Goal: Task Accomplishment & Management: Use online tool/utility

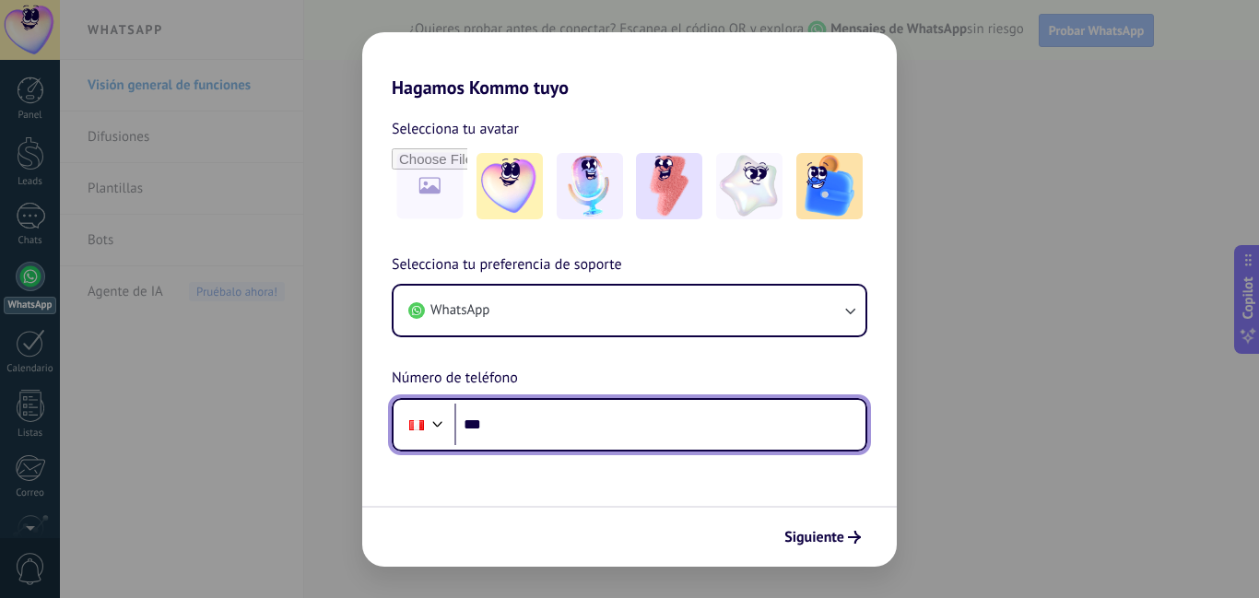
click at [525, 422] on input "***" at bounding box center [659, 425] width 411 height 42
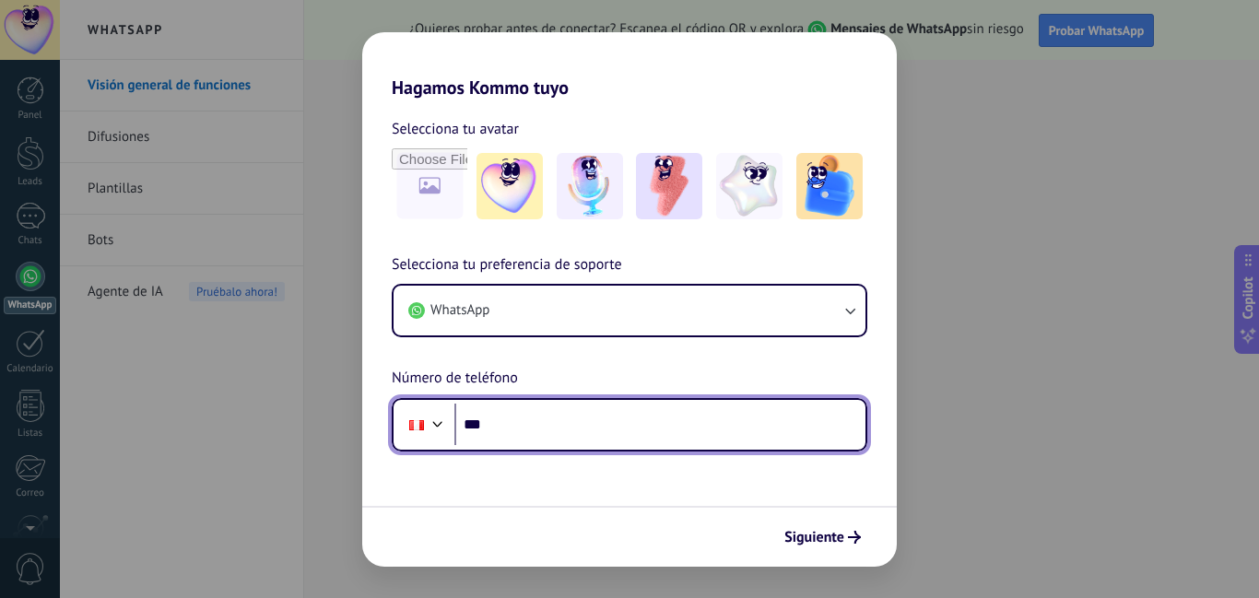
click at [538, 432] on input "***" at bounding box center [659, 425] width 411 height 42
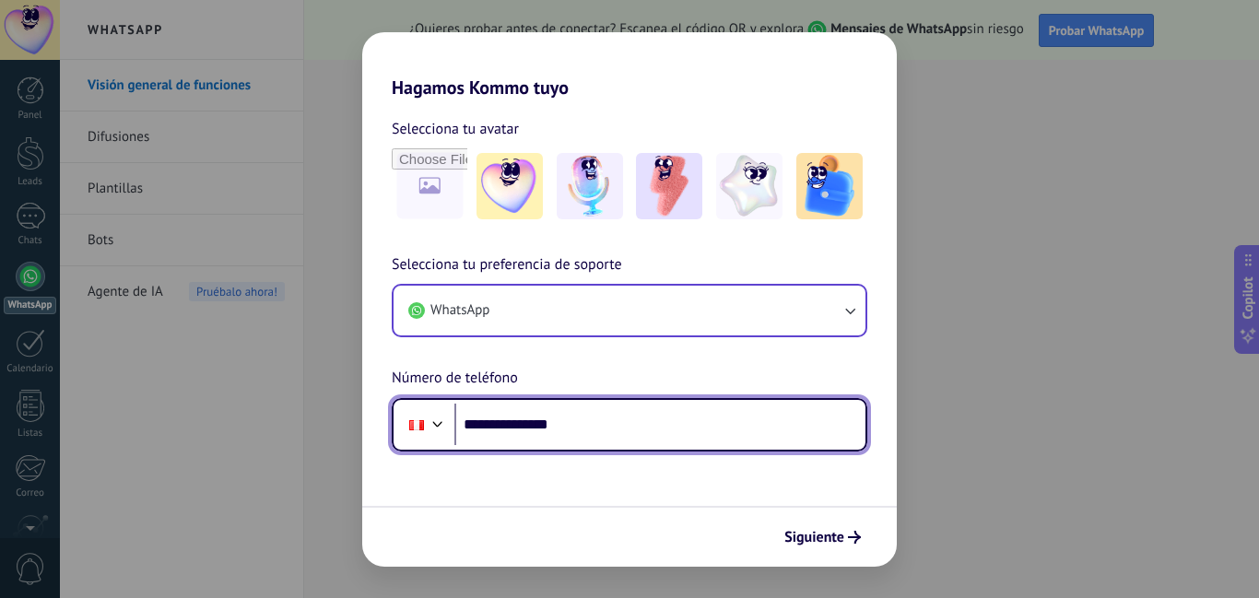
type input "**********"
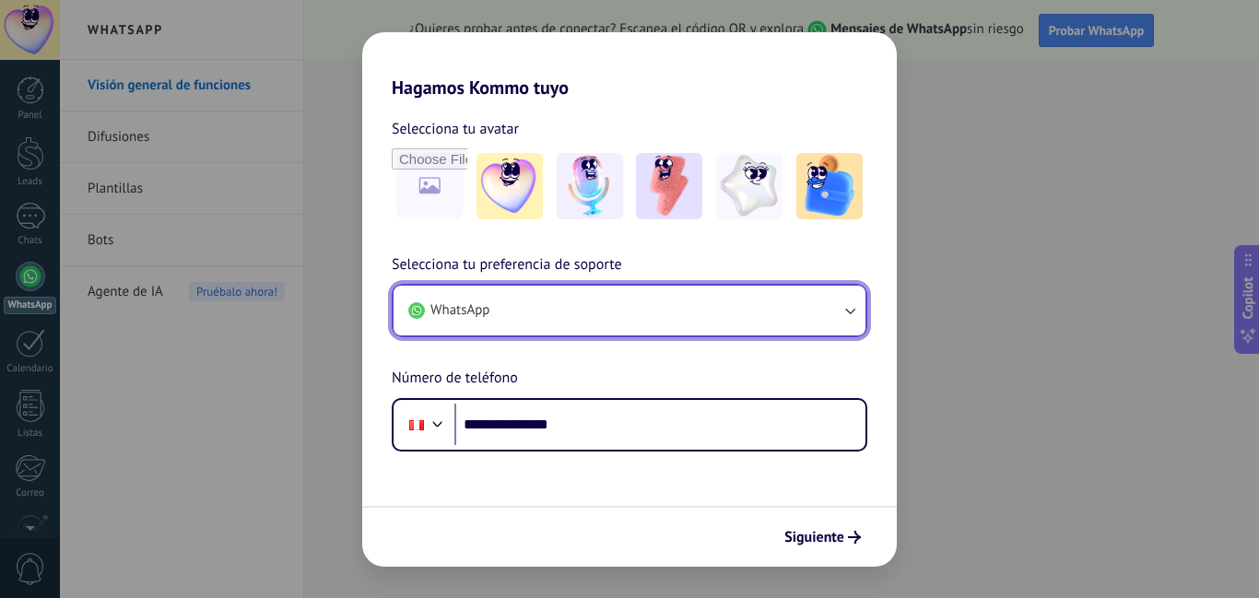
click at [752, 320] on button "WhatsApp" at bounding box center [630, 311] width 472 height 50
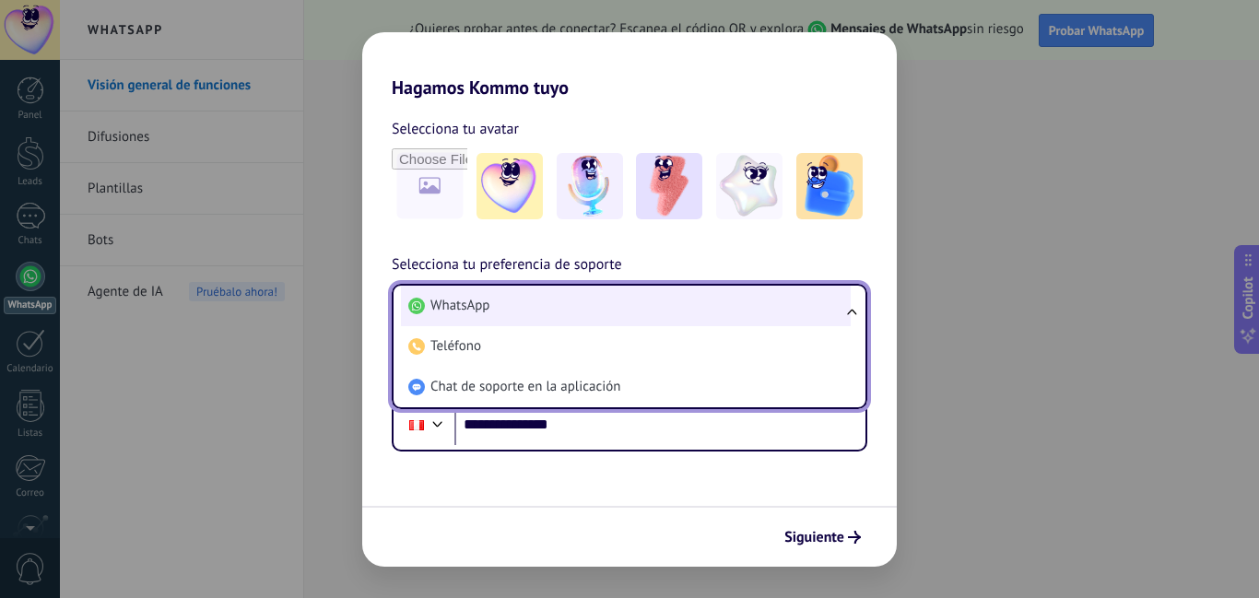
click at [678, 322] on li "WhatsApp" at bounding box center [626, 306] width 450 height 41
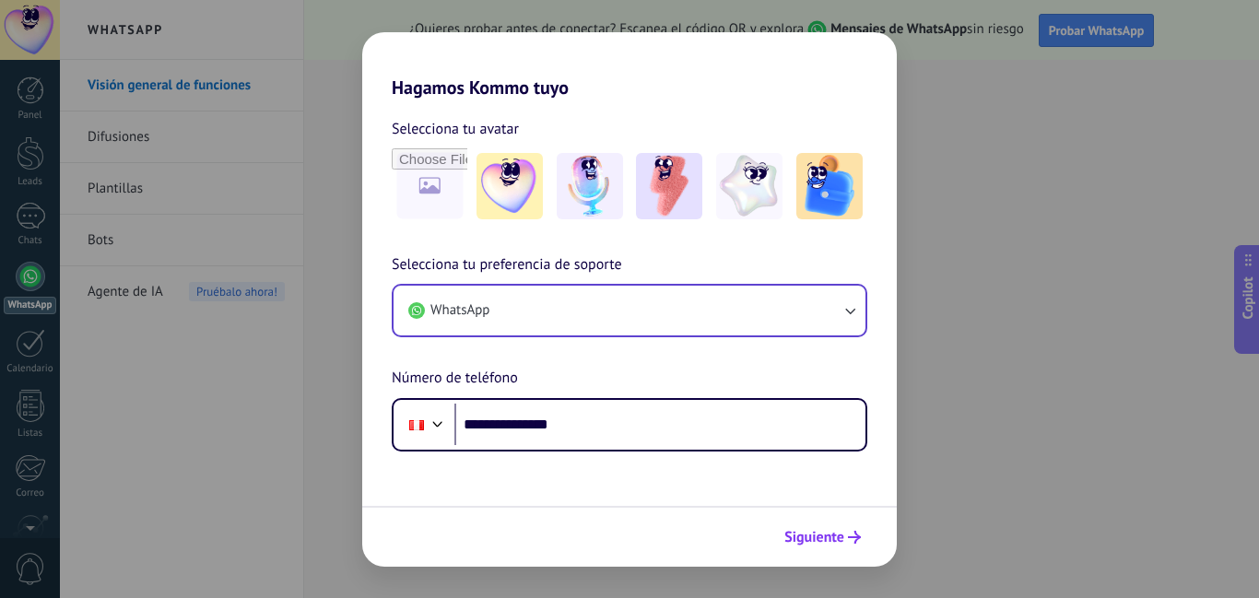
click at [844, 549] on button "Siguiente" at bounding box center [822, 537] width 93 height 31
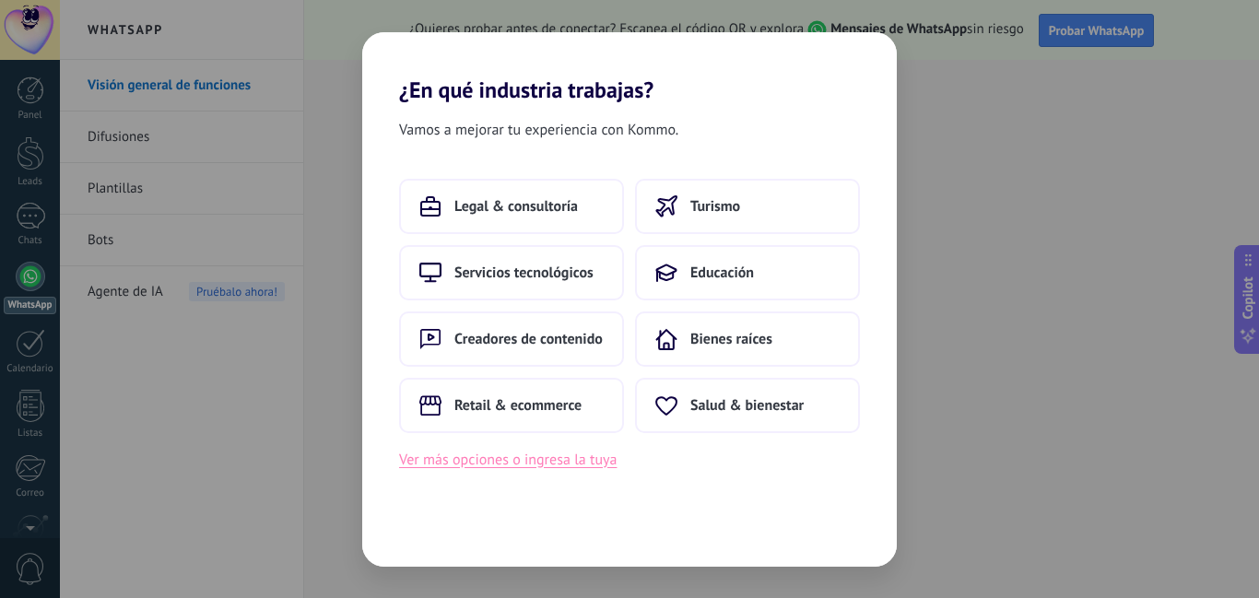
click at [559, 465] on button "Ver más opciones o ingresa la tuya" at bounding box center [508, 460] width 218 height 24
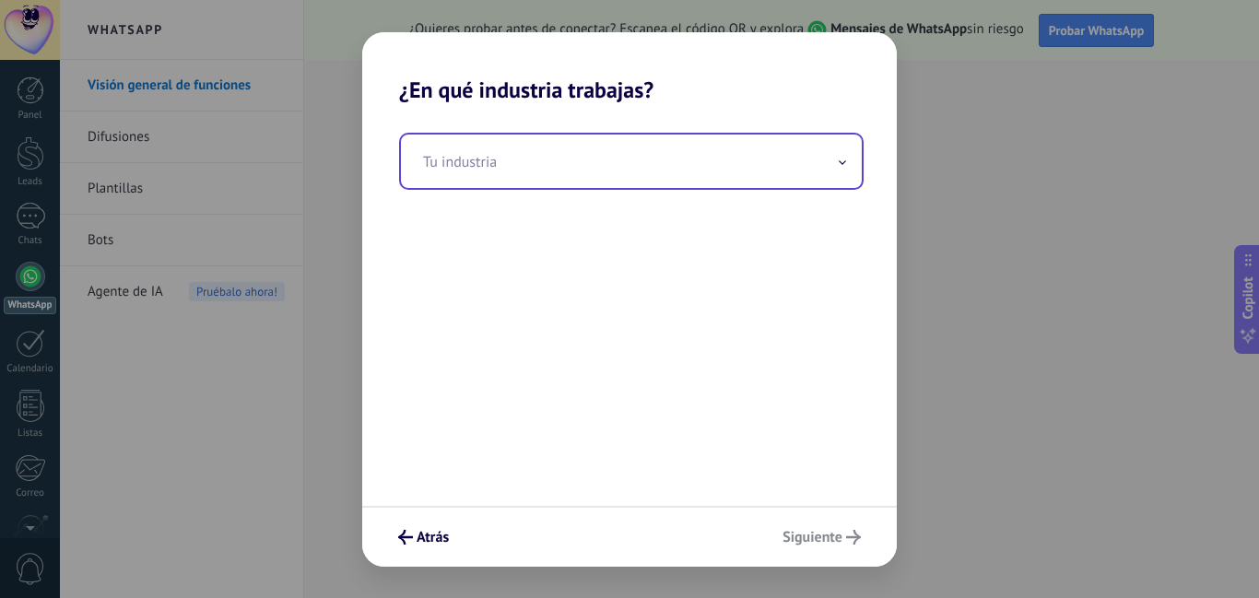
click at [470, 170] on input "text" at bounding box center [631, 161] width 461 height 53
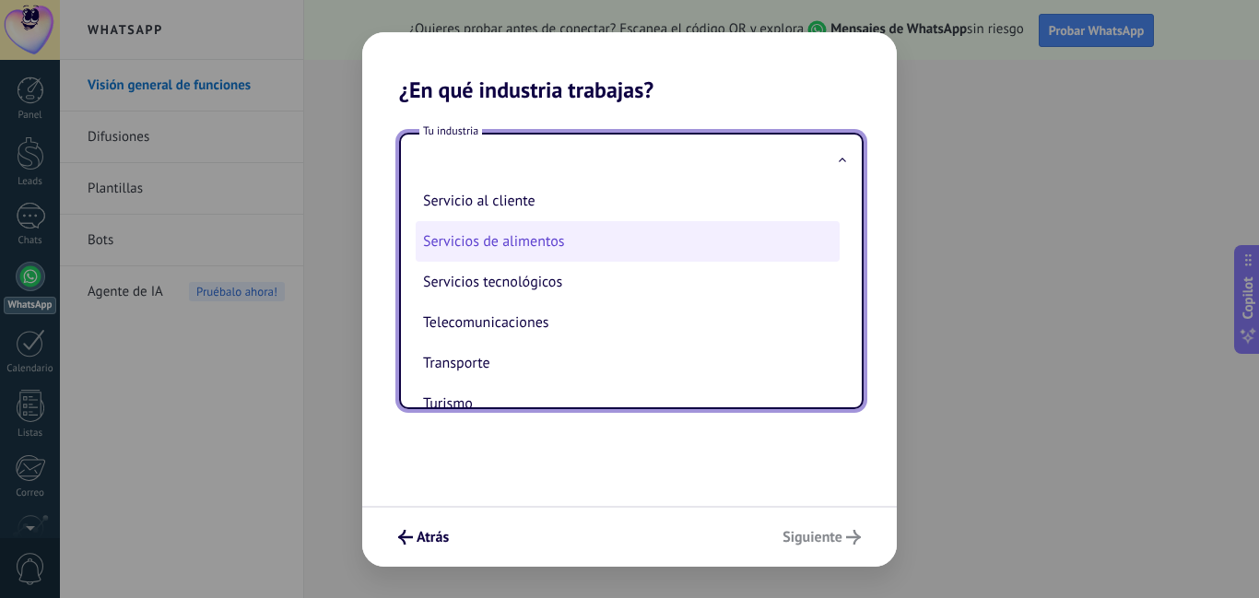
scroll to position [489, 0]
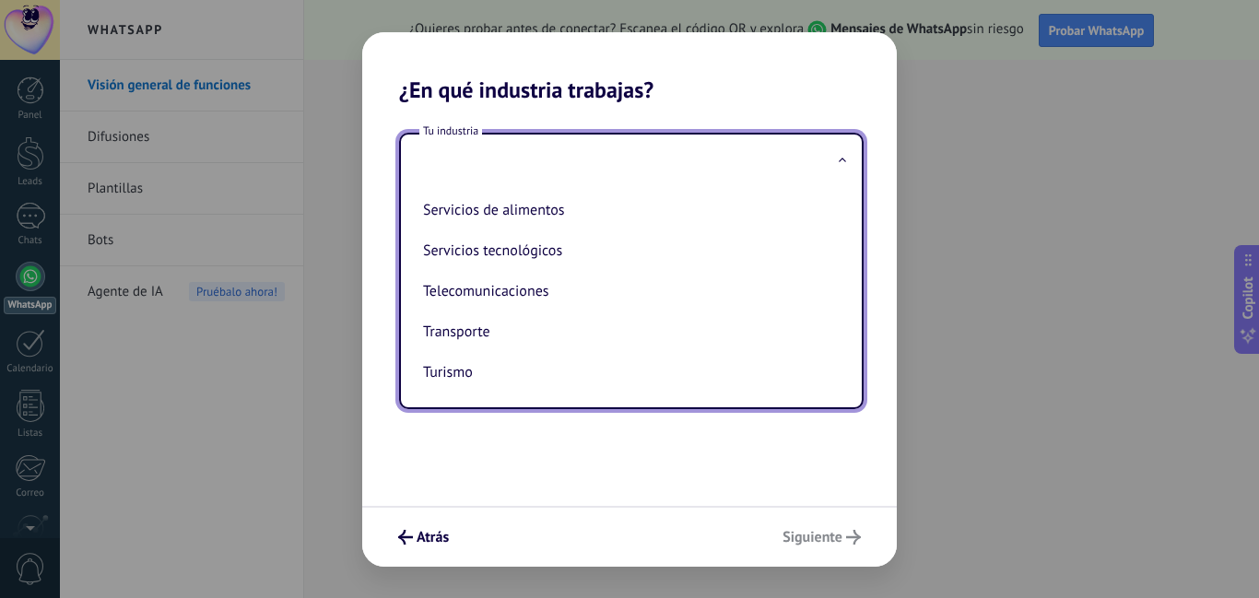
click at [658, 422] on div "Tu industria Automotriz Bienes raíces Creadores de contenido Educación Finanzas…" at bounding box center [629, 304] width 535 height 403
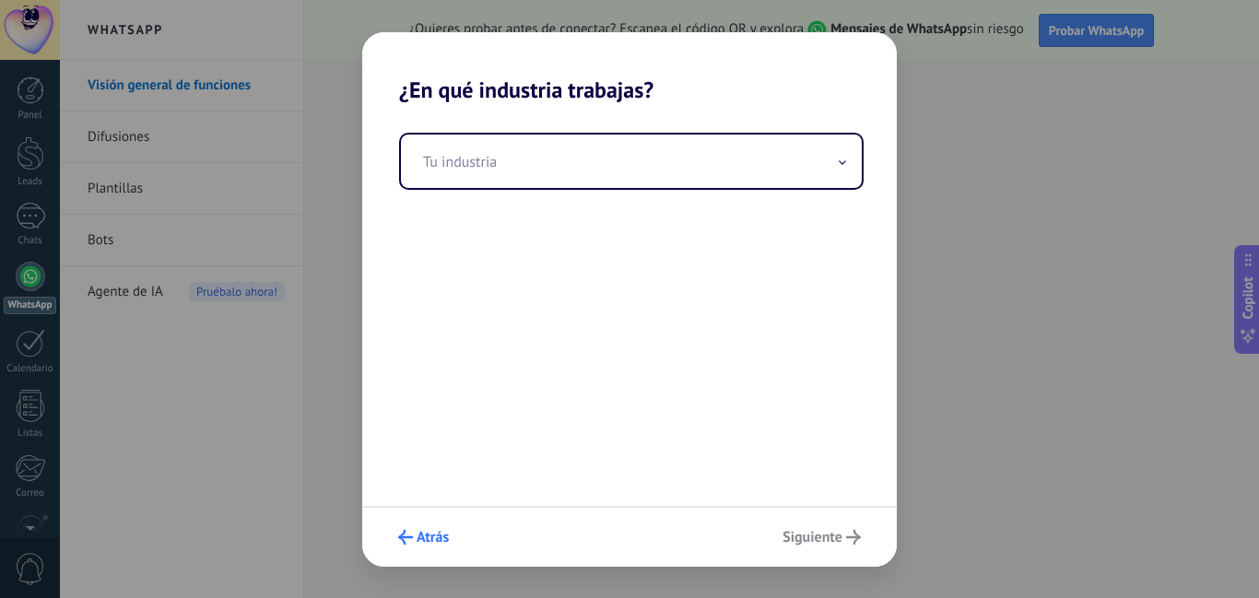
click at [432, 536] on span "Atrás" at bounding box center [433, 537] width 32 height 13
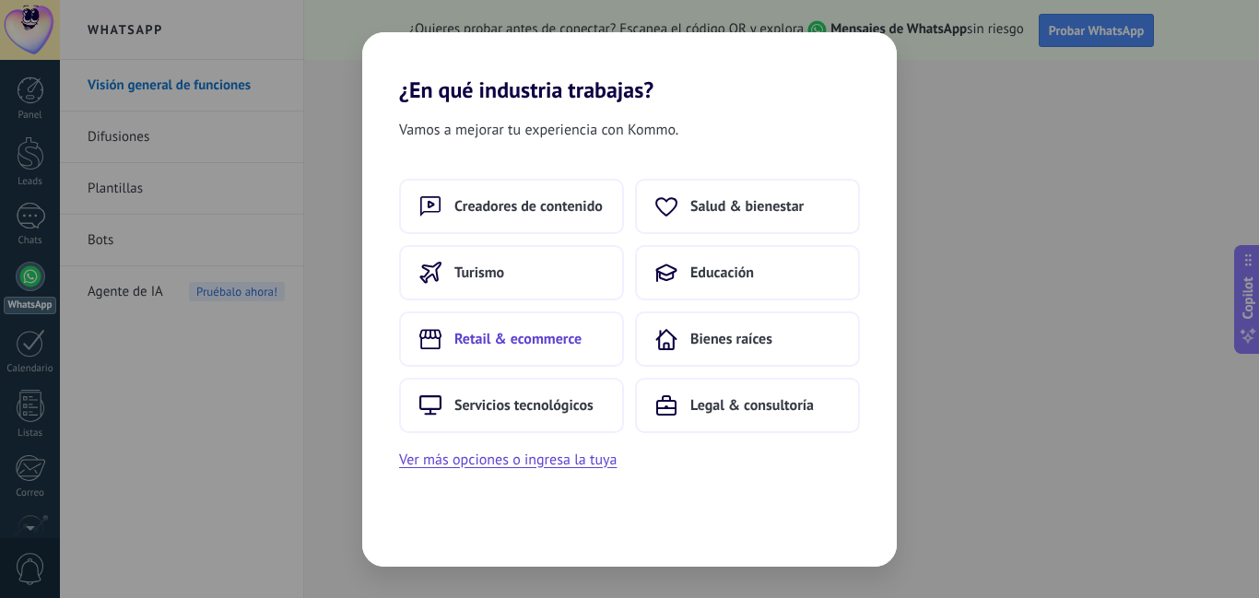
click at [549, 343] on span "Retail & ecommerce" at bounding box center [517, 339] width 127 height 18
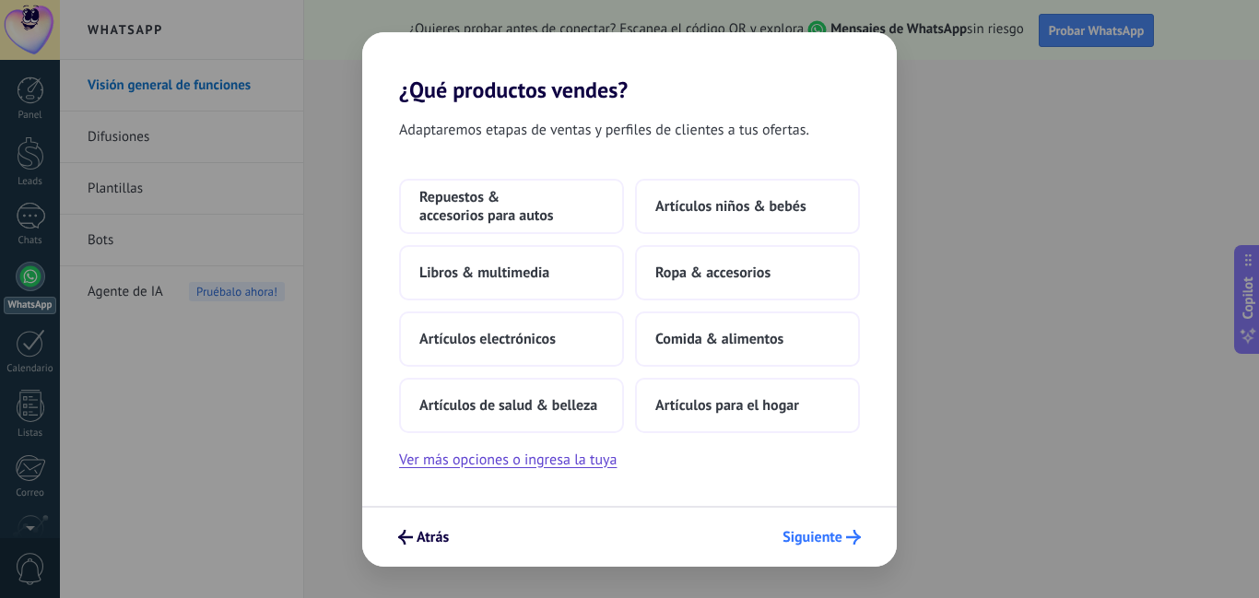
click at [842, 545] on button "Siguiente" at bounding box center [821, 537] width 95 height 31
click at [515, 338] on span "Artículos electrónicos" at bounding box center [487, 339] width 136 height 18
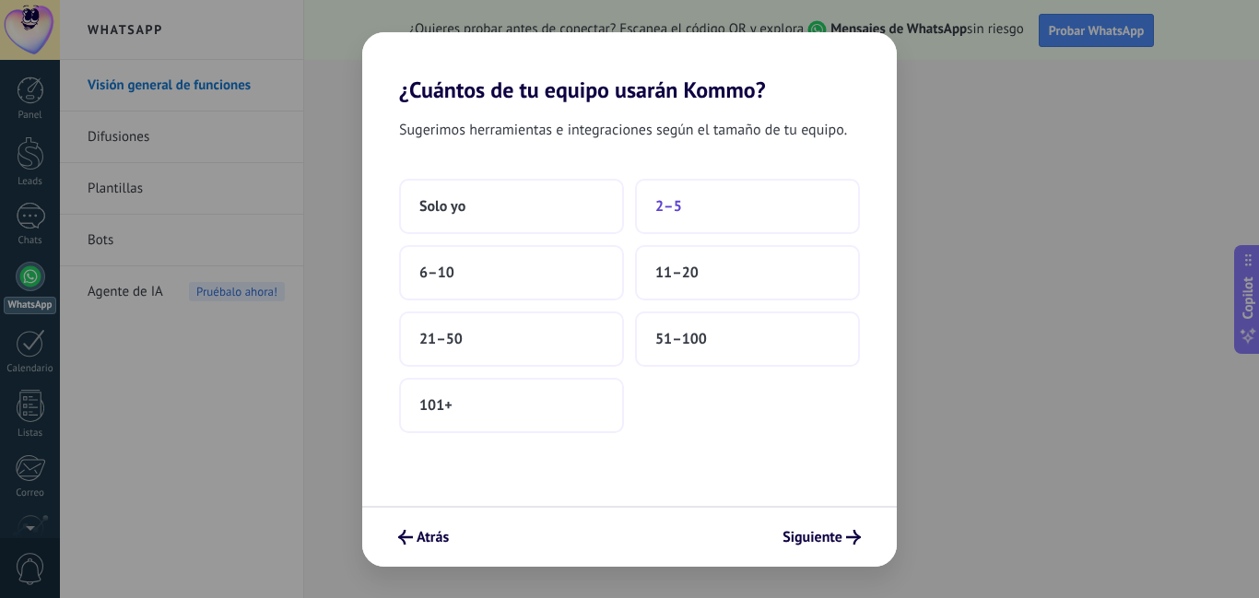
click at [689, 219] on button "2–5" at bounding box center [747, 206] width 225 height 55
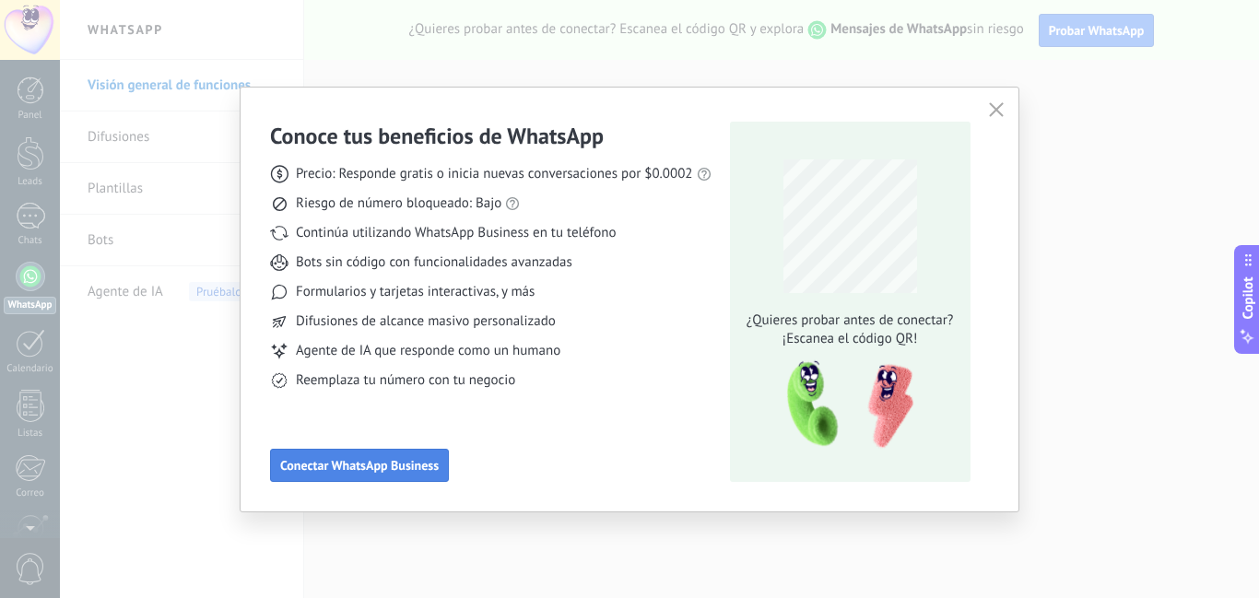
click at [399, 471] on span "Conectar WhatsApp Business" at bounding box center [359, 465] width 159 height 13
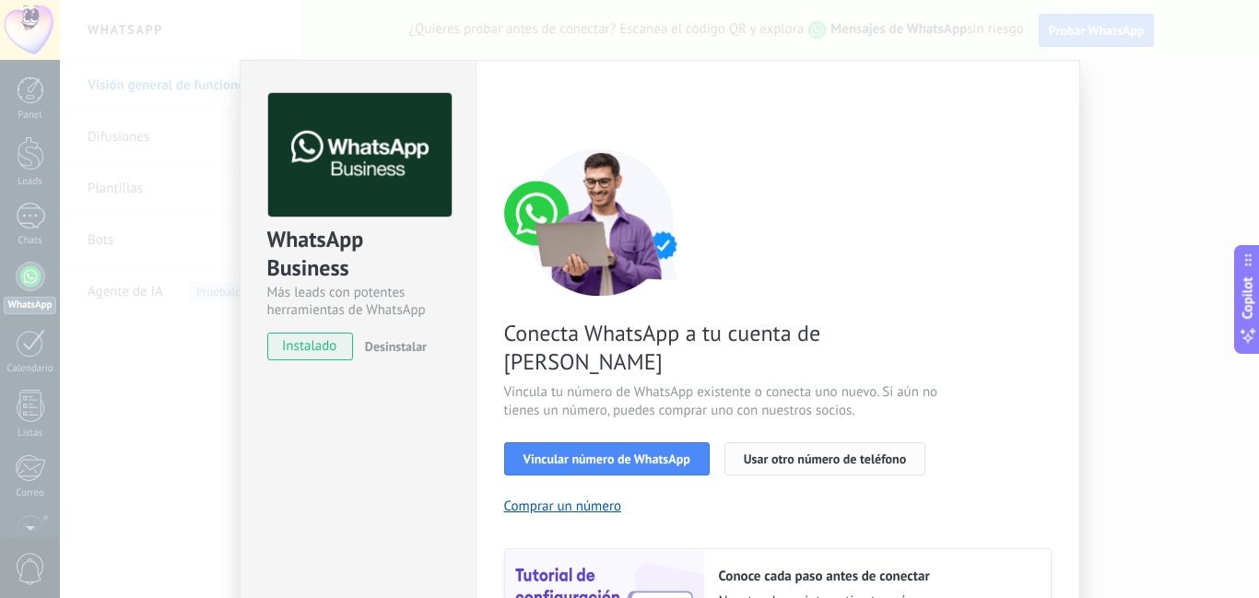
click at [752, 453] on span "Usar otro número de teléfono" at bounding box center [825, 459] width 162 height 13
click at [598, 453] on span "Vincular número de WhatsApp" at bounding box center [607, 459] width 167 height 13
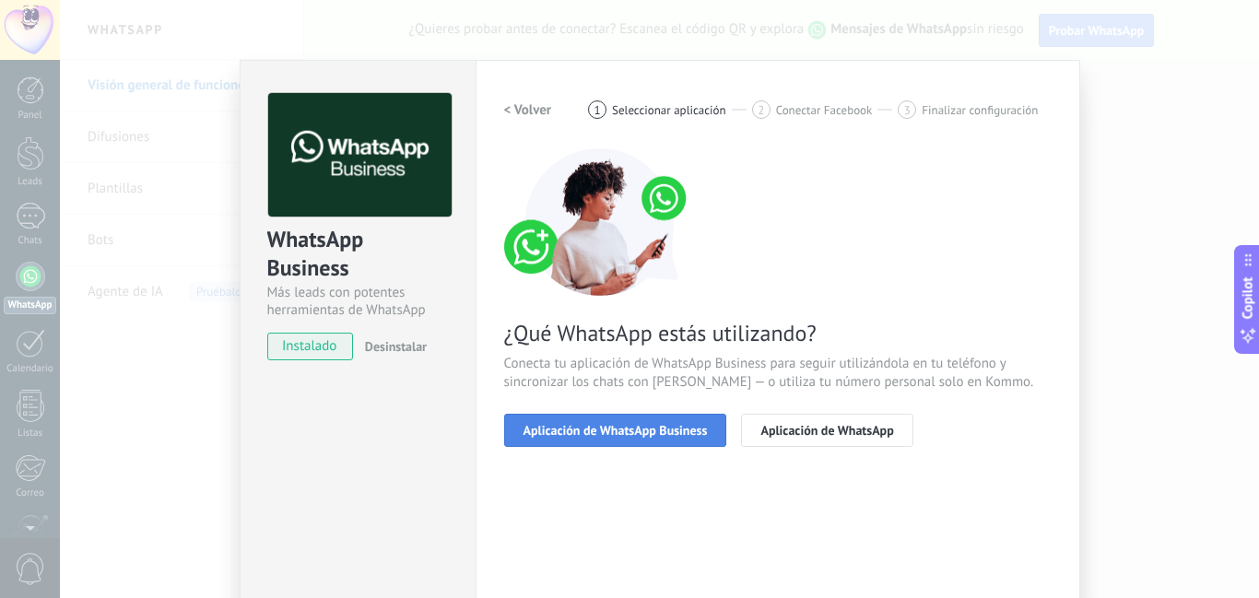
click at [657, 427] on span "Aplicación de WhatsApp Business" at bounding box center [616, 430] width 184 height 13
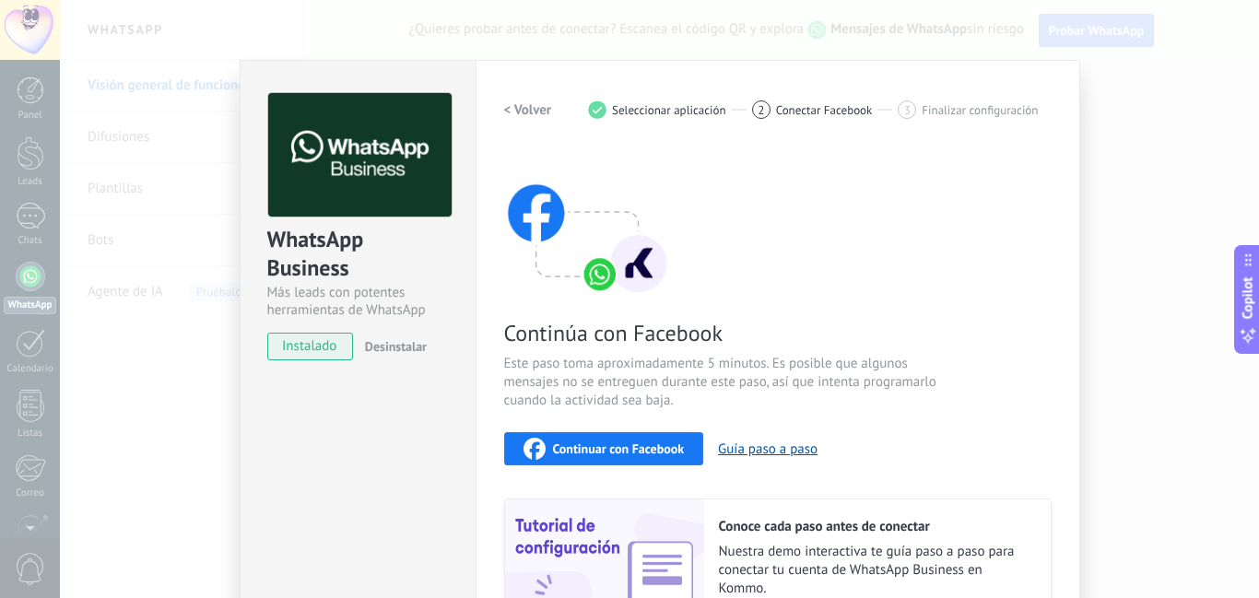
click at [507, 112] on h2 "< Volver" at bounding box center [528, 110] width 48 height 18
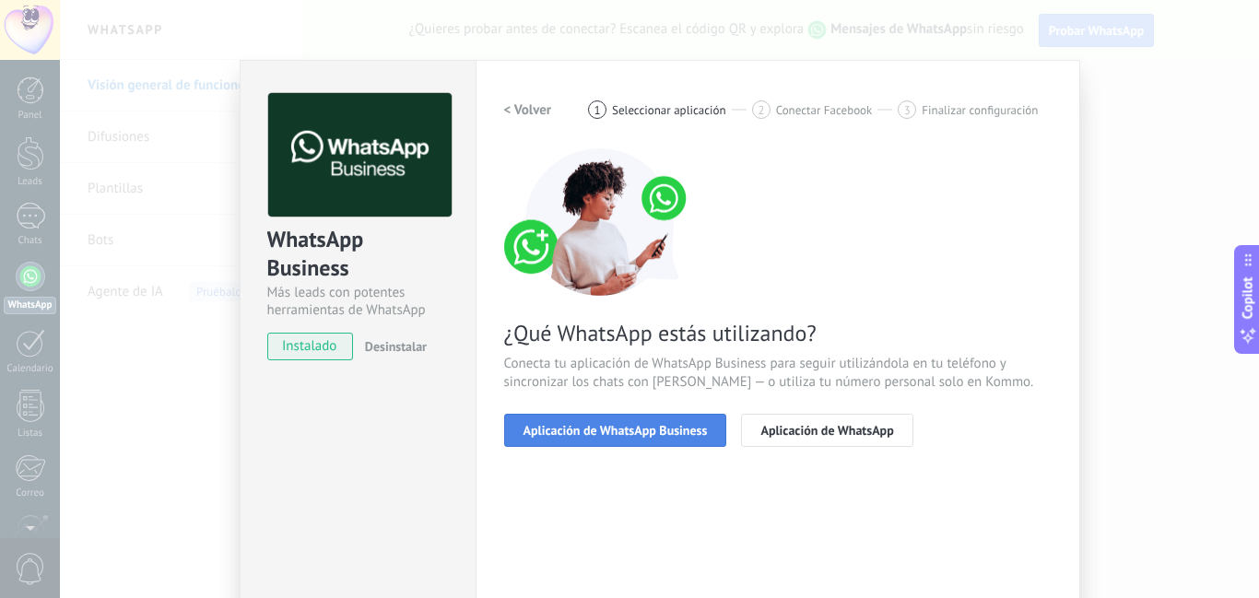
click at [599, 429] on span "Aplicación de WhatsApp Business" at bounding box center [616, 430] width 184 height 13
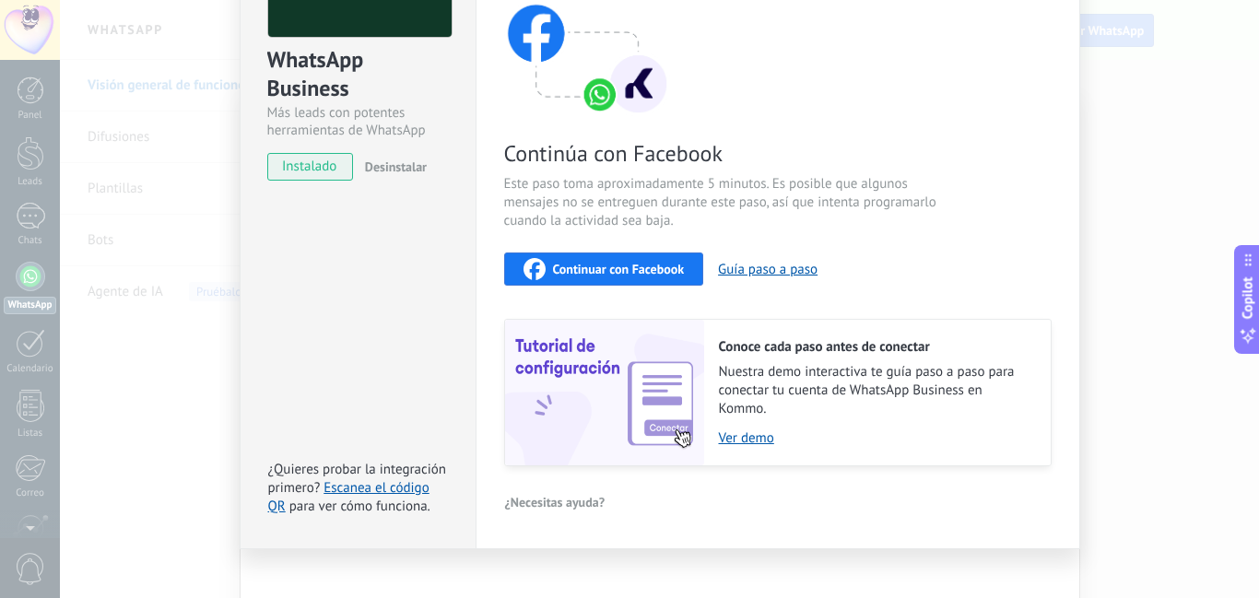
scroll to position [199, 0]
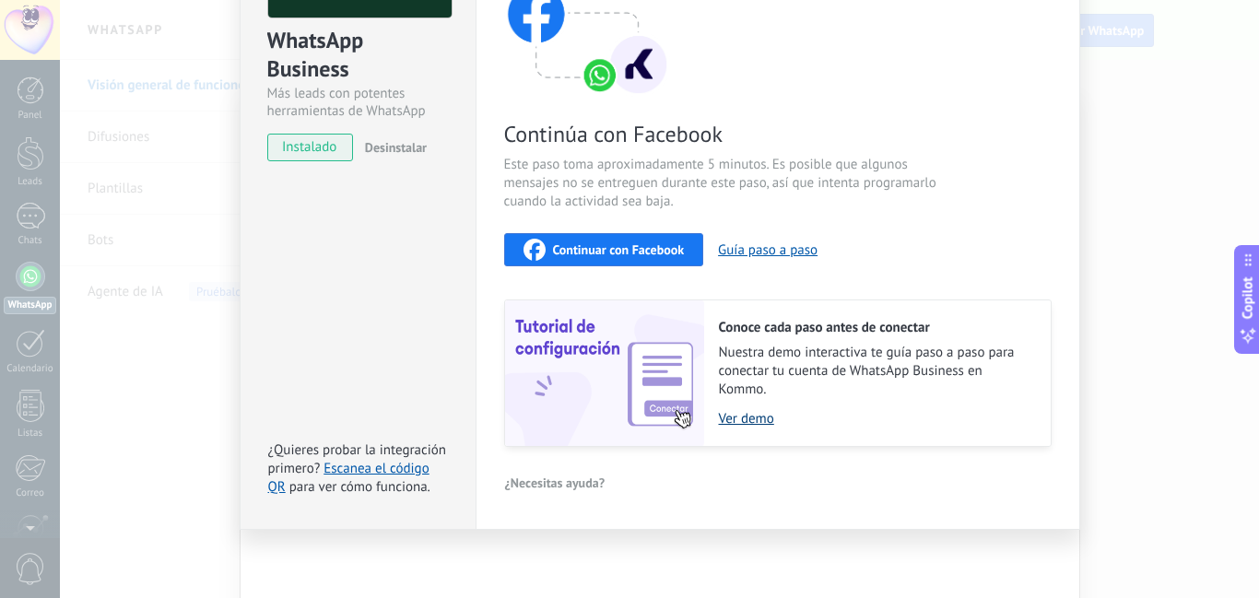
click at [741, 421] on link "Ver demo" at bounding box center [875, 419] width 313 height 18
click at [586, 258] on div "Continuar con Facebook" at bounding box center [604, 250] width 161 height 22
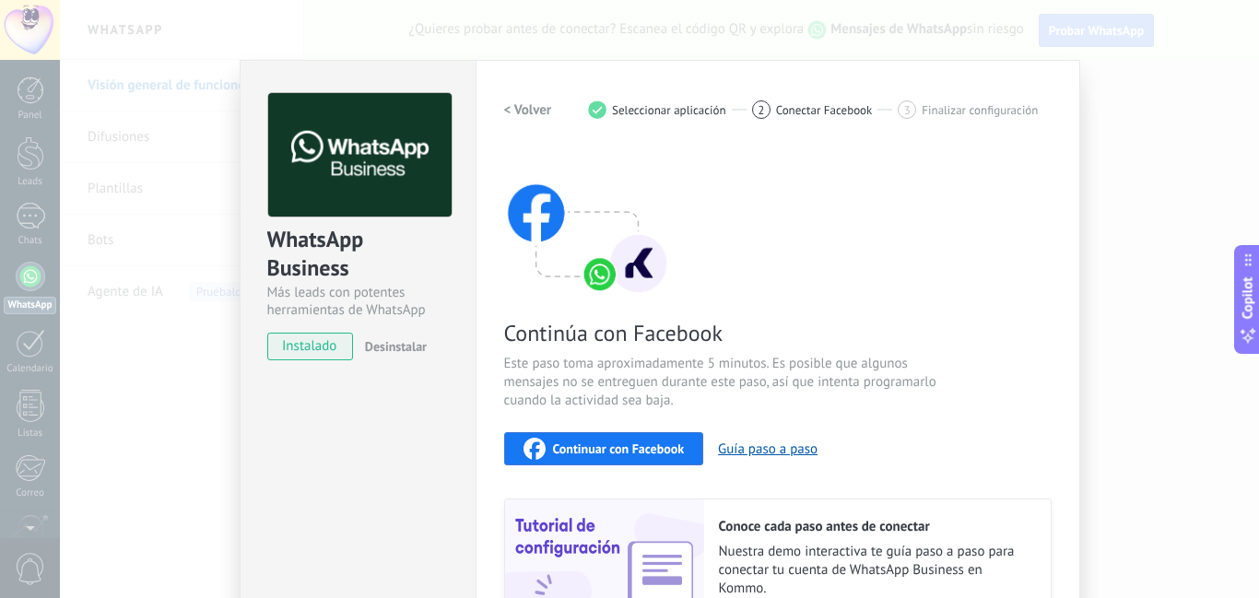
click at [207, 208] on div "WhatsApp Business Más leads con potentes herramientas de WhatsApp instalado Des…" at bounding box center [659, 299] width 1199 height 598
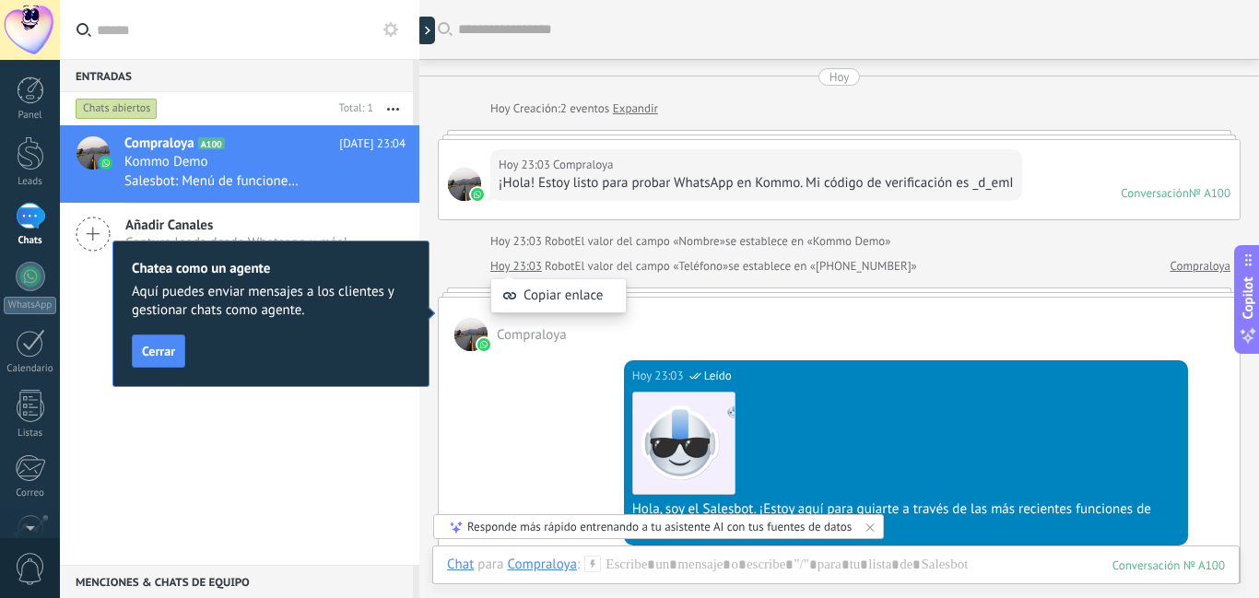
scroll to position [893, 0]
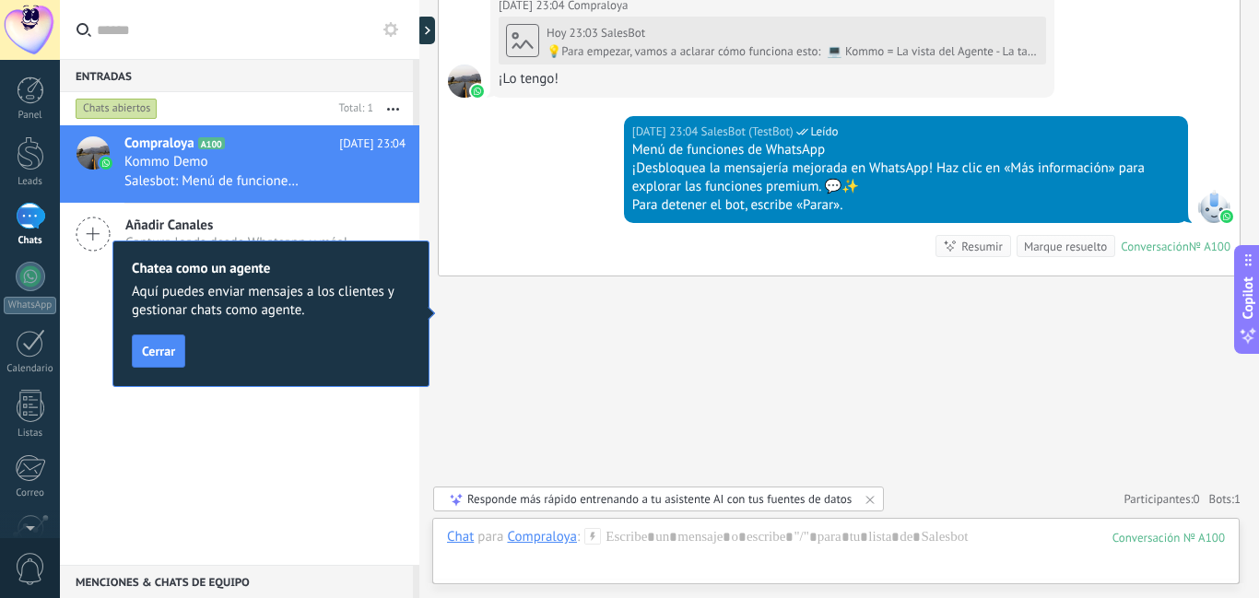
click at [203, 460] on div "Compraloya A100 [DATE] 23:04 Kommo Demo Salesbot: Menú de funciones de WhatsApp…" at bounding box center [240, 345] width 360 height 440
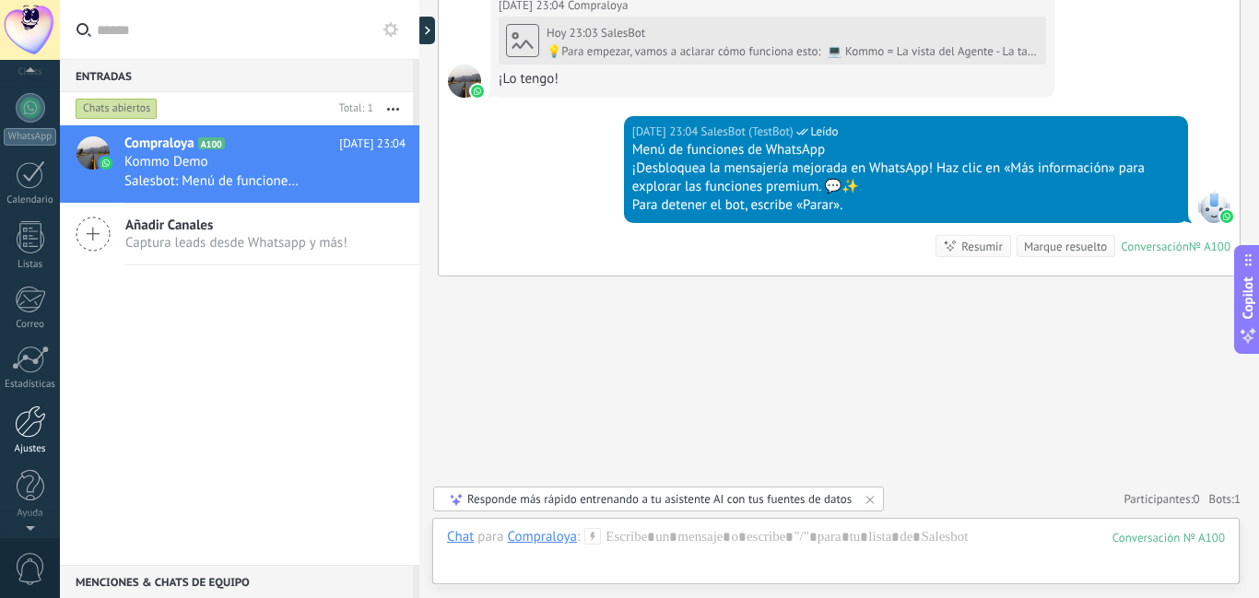
scroll to position [0, 0]
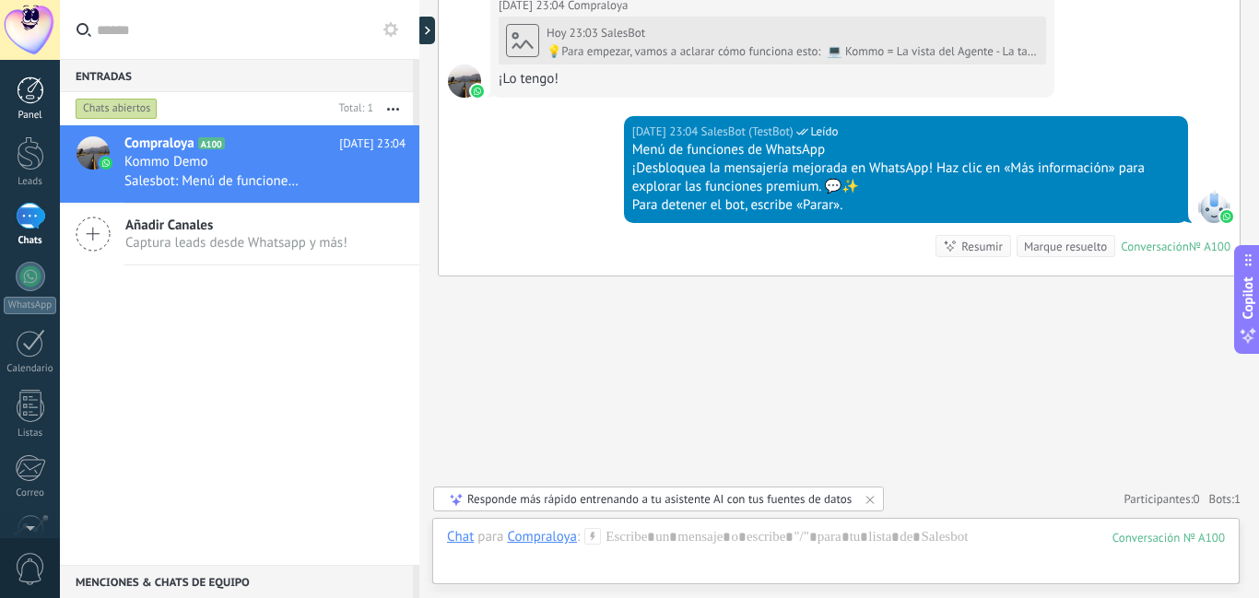
click at [30, 88] on div at bounding box center [31, 91] width 28 height 28
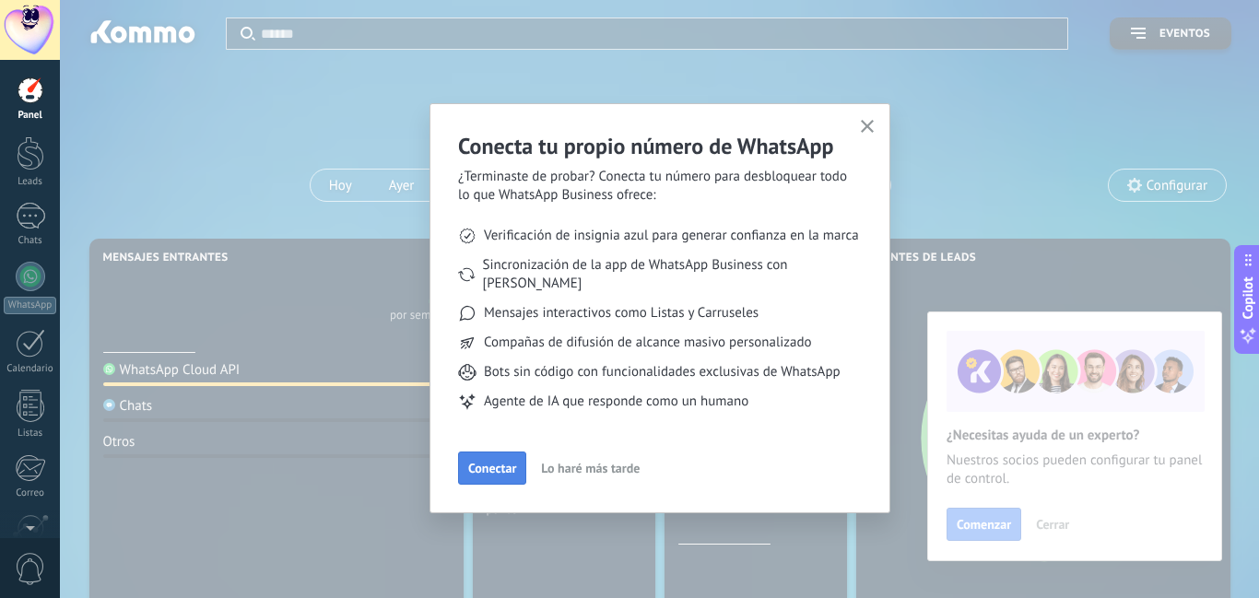
click at [475, 462] on span "Conectar" at bounding box center [492, 468] width 48 height 13
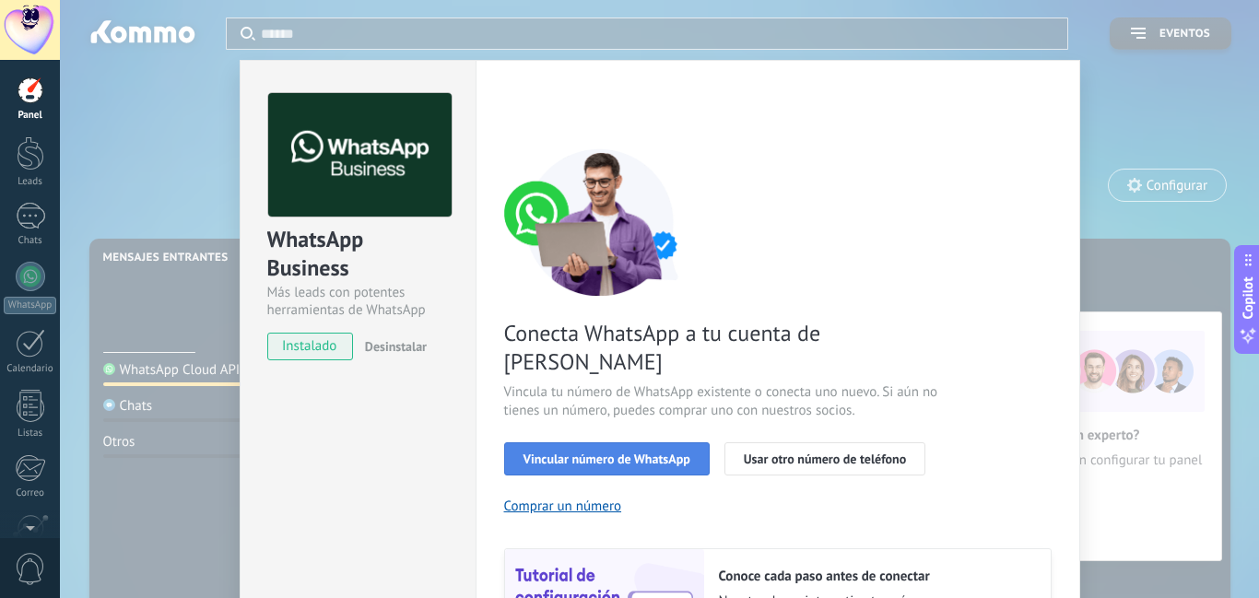
click at [588, 453] on span "Vincular número de WhatsApp" at bounding box center [607, 459] width 167 height 13
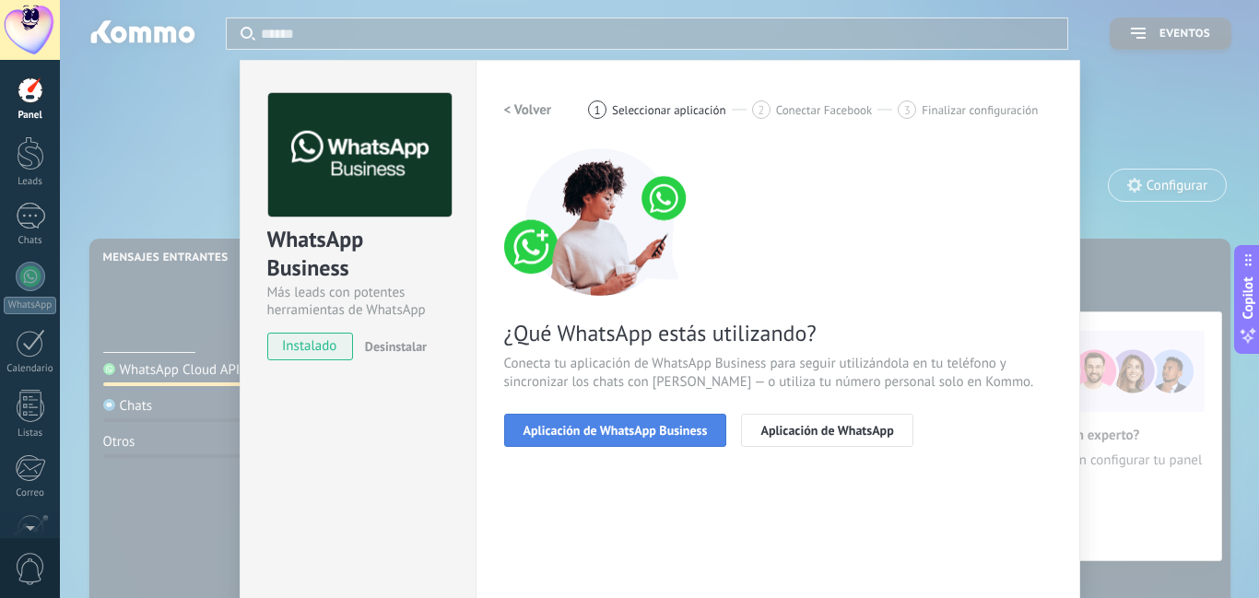
click at [594, 429] on span "Aplicación de WhatsApp Business" at bounding box center [616, 430] width 184 height 13
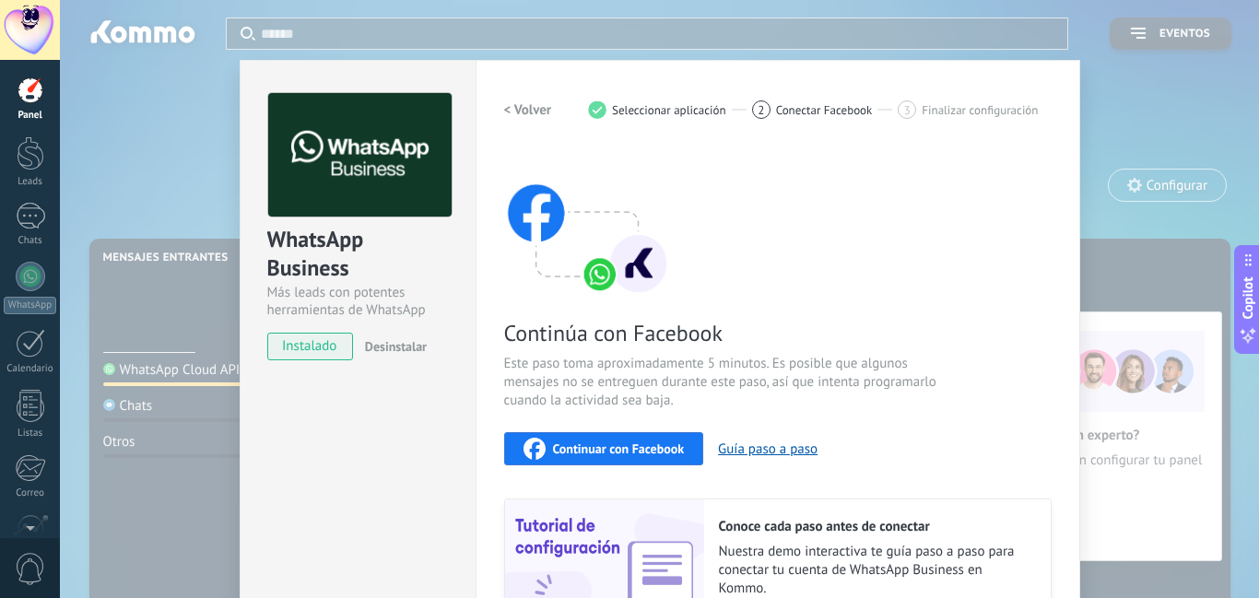
click at [594, 451] on span "Continuar con Facebook" at bounding box center [619, 448] width 132 height 13
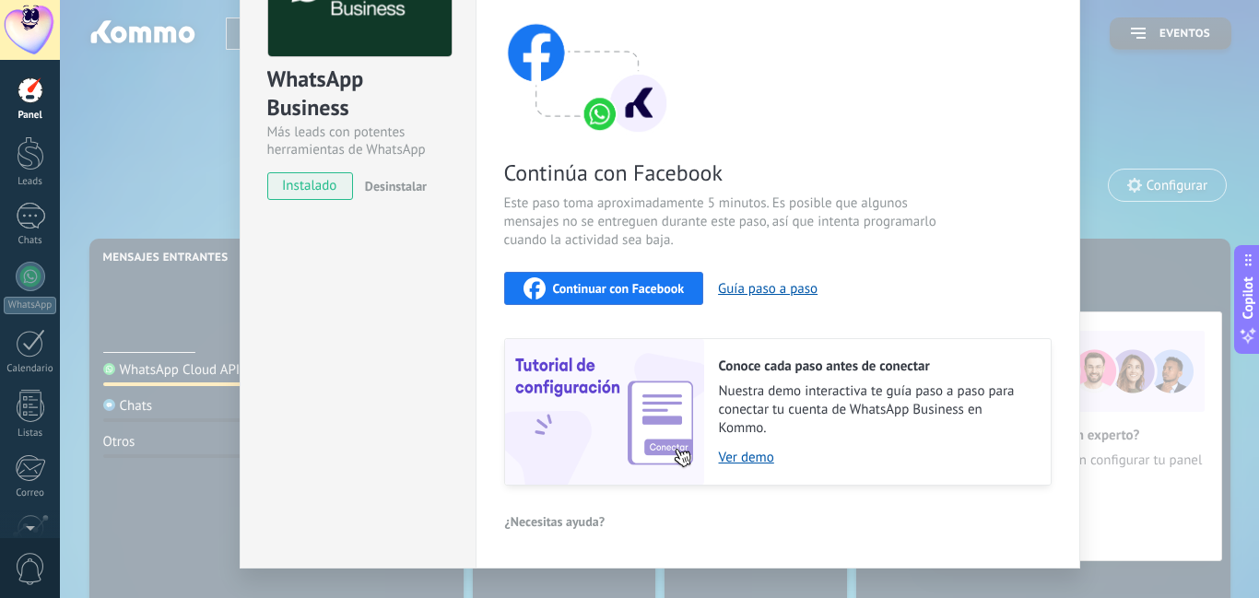
scroll to position [199, 0]
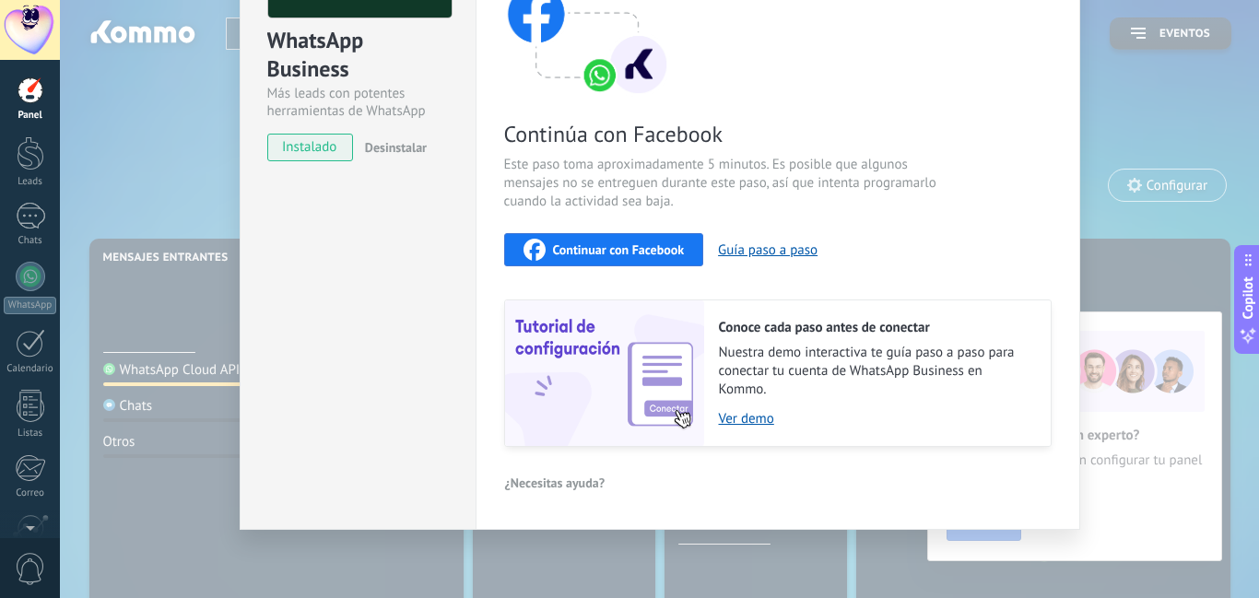
click at [183, 199] on div "WhatsApp Business Más leads con potentes herramientas de WhatsApp instalado Des…" at bounding box center [659, 299] width 1199 height 598
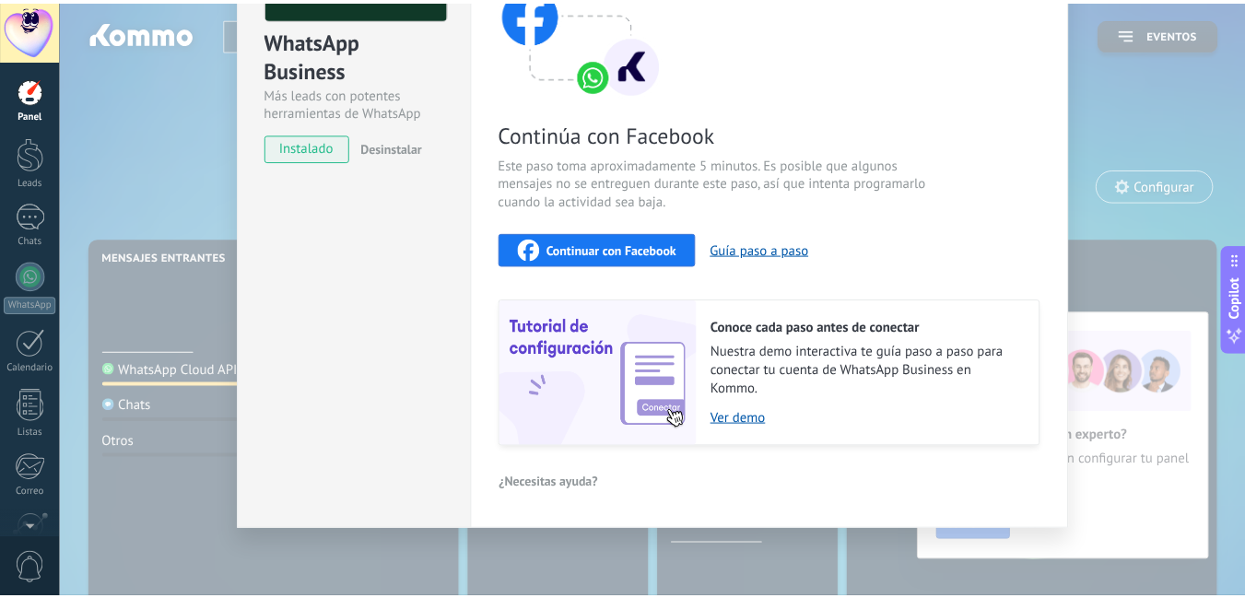
scroll to position [0, 0]
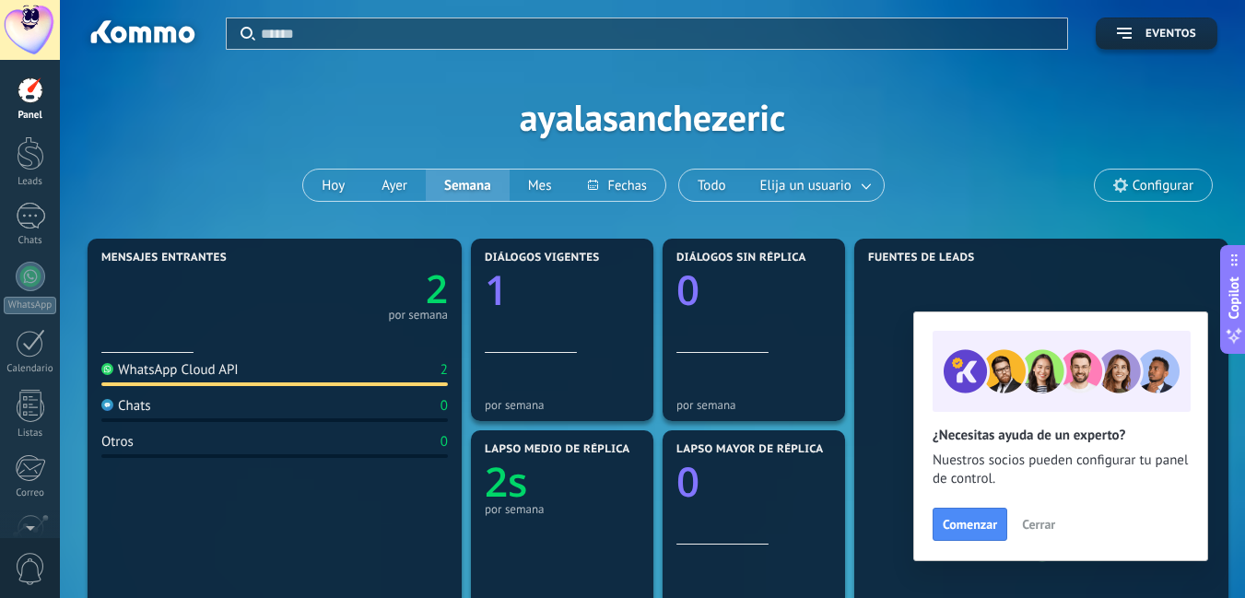
click at [297, 323] on div "Mensajes entrantes 2 por semana" at bounding box center [274, 302] width 347 height 101
click at [409, 301] on icon "2" at bounding box center [361, 284] width 173 height 39
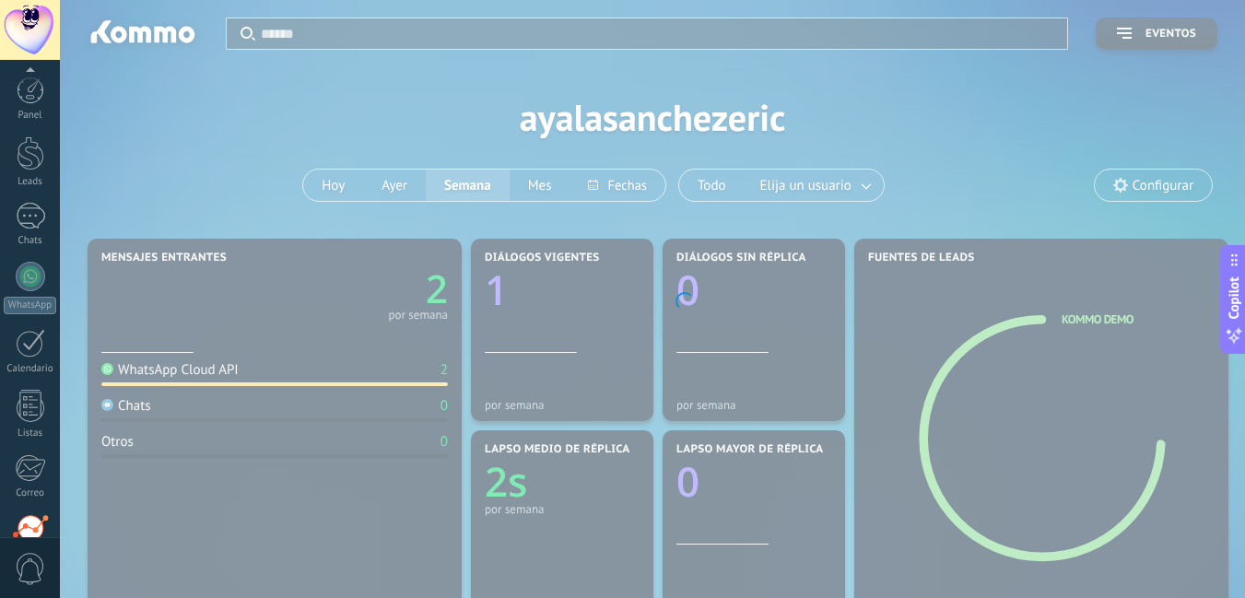
scroll to position [169, 0]
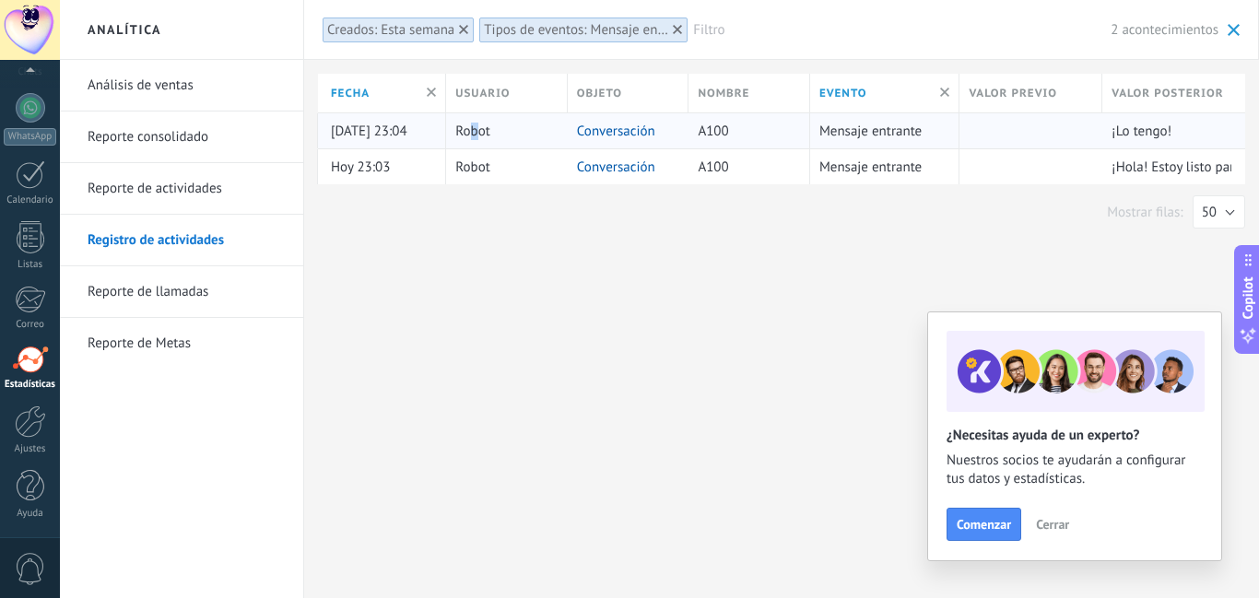
click at [476, 136] on span "Robot" at bounding box center [472, 132] width 34 height 18
click at [504, 130] on div "Robot" at bounding box center [502, 130] width 112 height 35
click at [508, 211] on div "Mostrar filas: 25 50 100 200 50" at bounding box center [781, 211] width 927 height 33
click at [156, 142] on link "Reporte consolidado" at bounding box center [186, 138] width 197 height 52
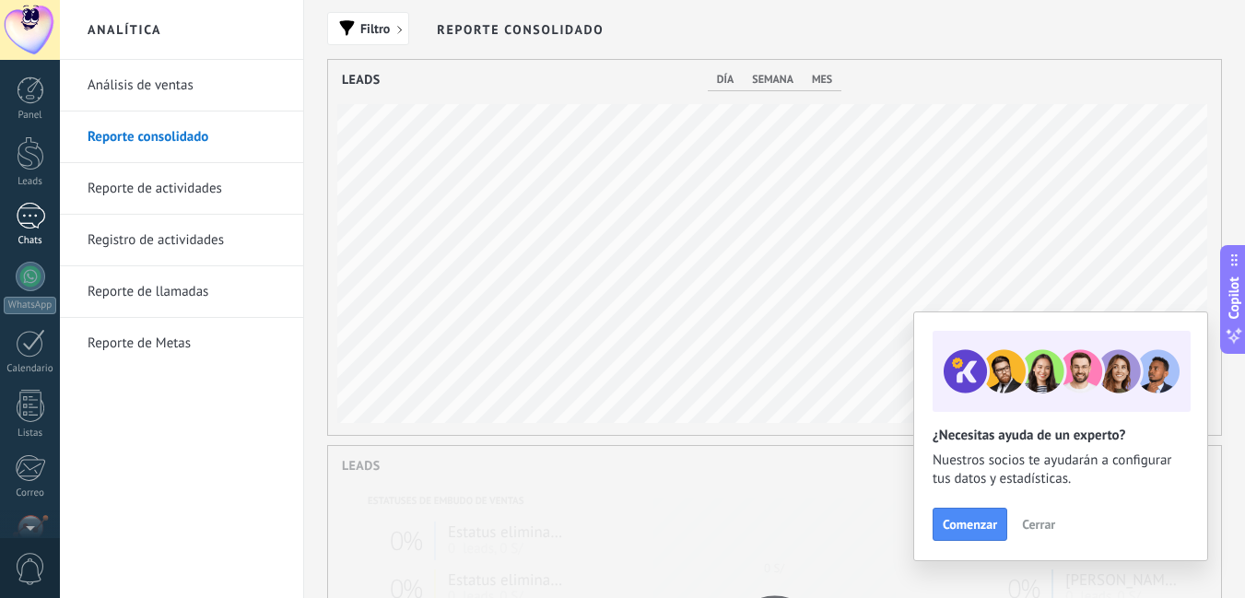
click at [33, 227] on div "1" at bounding box center [30, 216] width 29 height 27
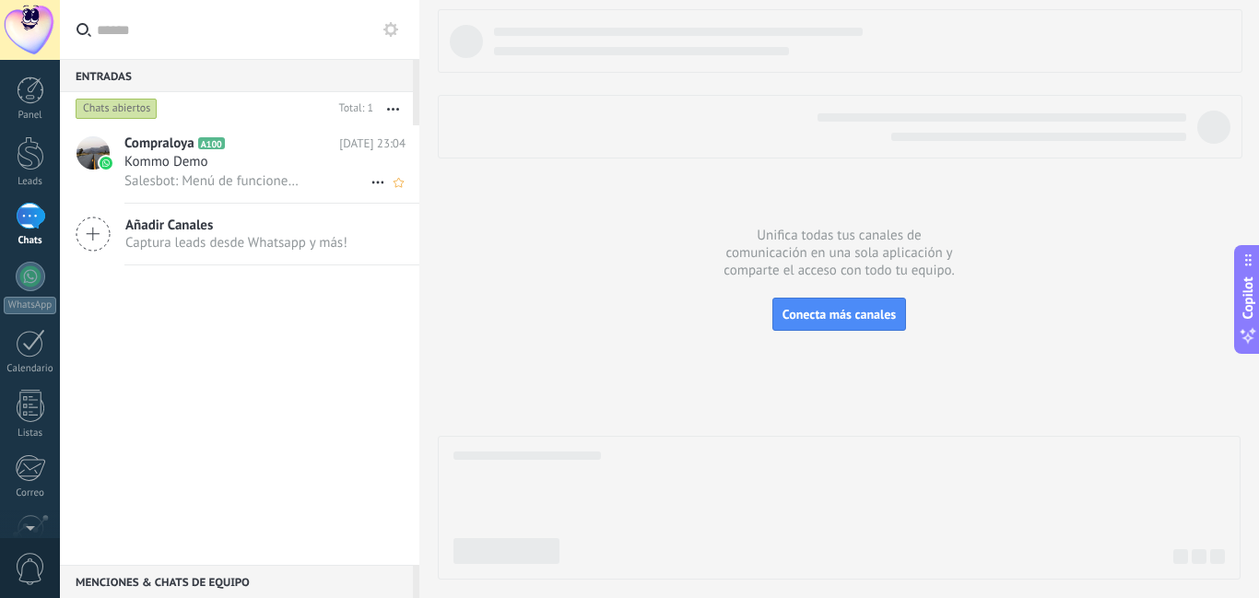
click at [249, 157] on div "Kommo Demo" at bounding box center [264, 162] width 281 height 18
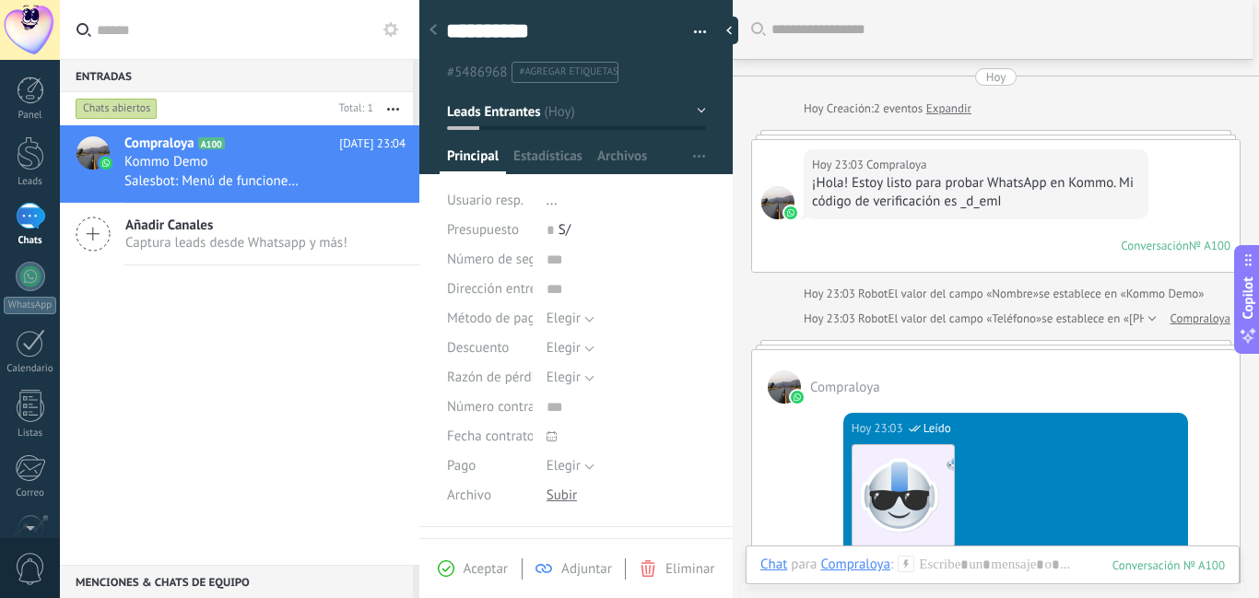
scroll to position [1020, 0]
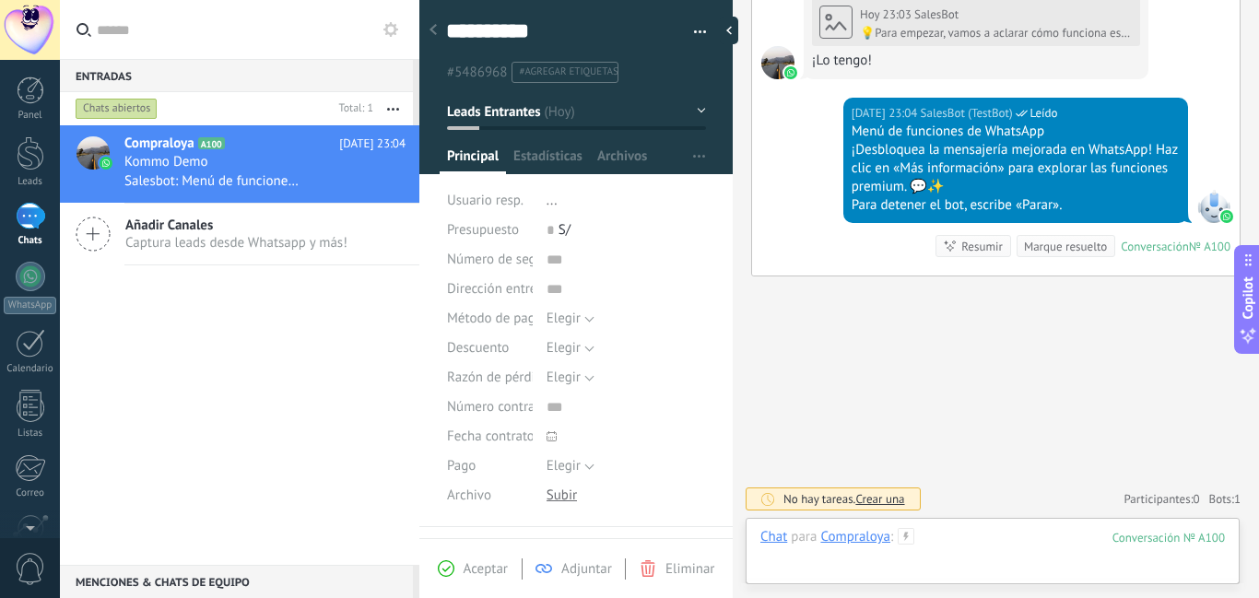
click at [983, 533] on div at bounding box center [992, 555] width 465 height 55
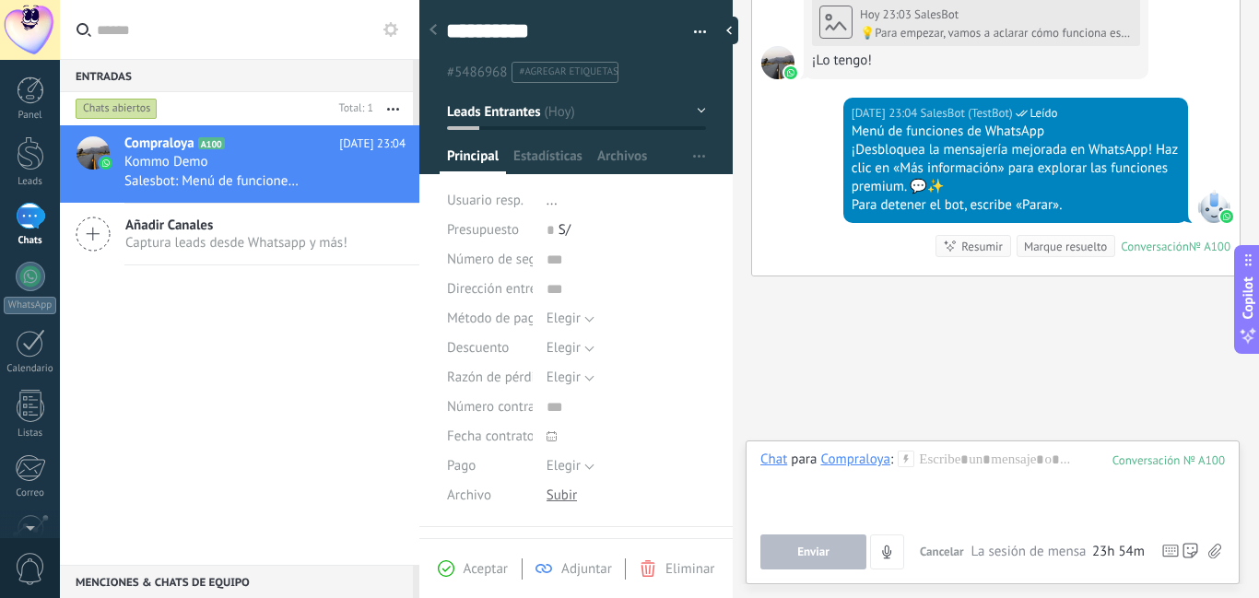
click at [206, 353] on div "Compraloya A100 [DATE] 23:04 Kommo Demo Salesbot: Menú de funciones de WhatsApp…" at bounding box center [240, 345] width 360 height 440
click at [192, 343] on div "Compraloya A100 [DATE] 23:04 Kommo Demo Salesbot: Menú de funciones de WhatsApp…" at bounding box center [240, 345] width 360 height 440
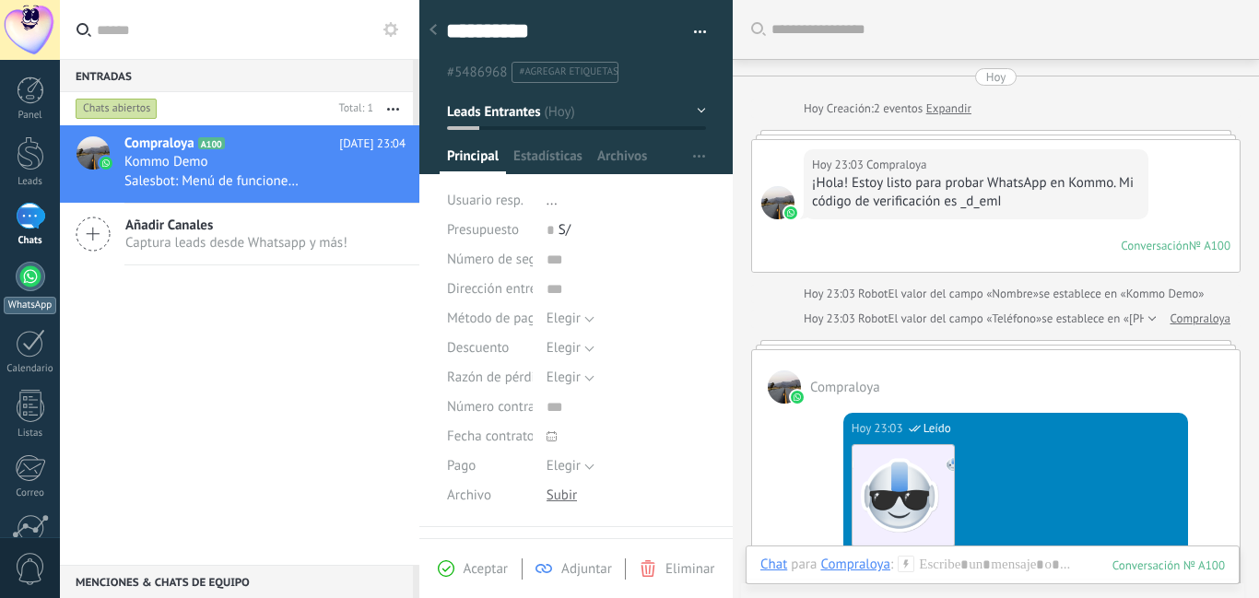
click at [28, 284] on div at bounding box center [30, 276] width 29 height 29
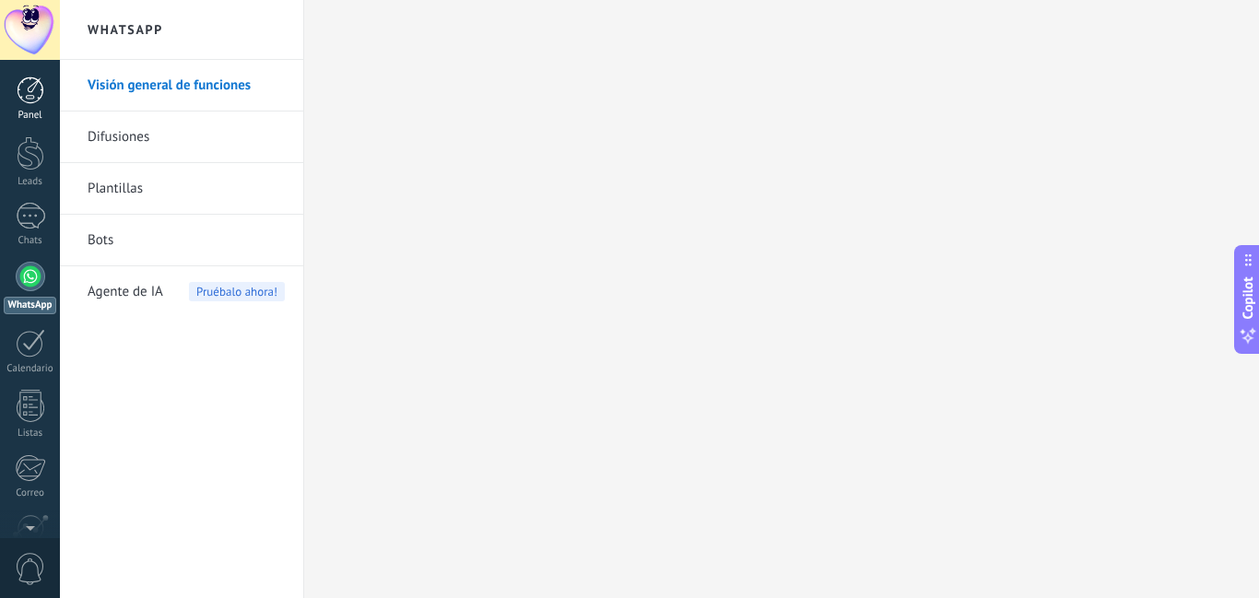
click at [32, 100] on div at bounding box center [31, 91] width 28 height 28
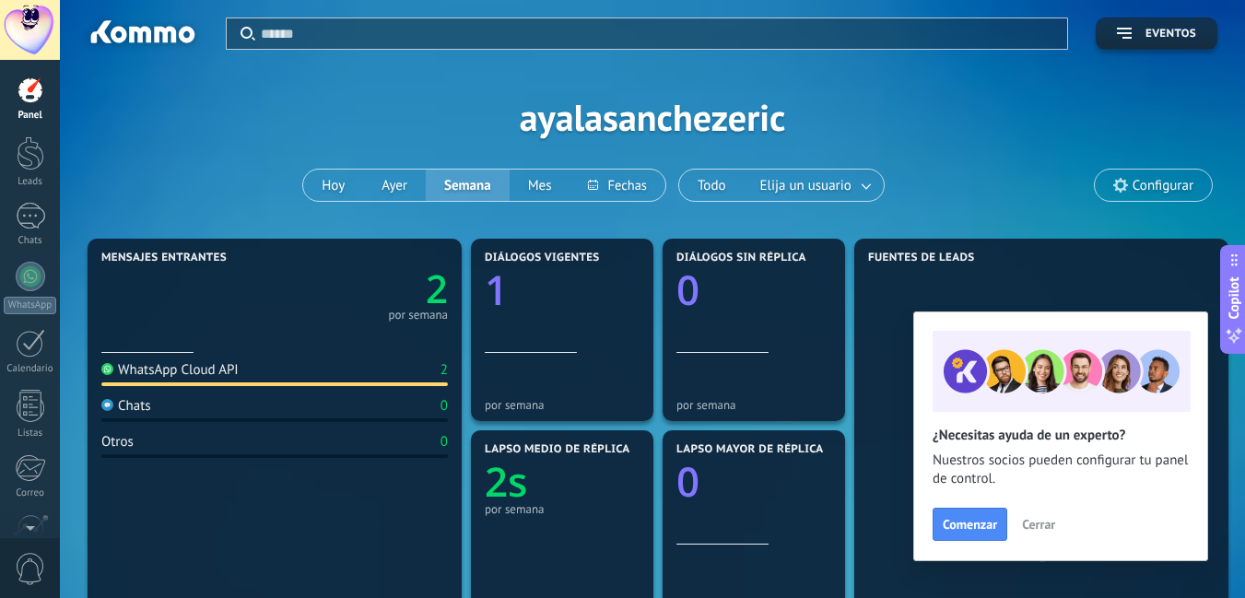
click at [394, 319] on div "por semana" at bounding box center [418, 315] width 60 height 9
click at [400, 316] on div "por semana" at bounding box center [418, 315] width 60 height 9
click at [132, 277] on div "2 por semana" at bounding box center [274, 292] width 347 height 55
click at [425, 306] on link "2" at bounding box center [361, 289] width 173 height 53
click at [425, 306] on body ".abccls-1,.abccls-2{fill-rule:evenodd}.abccls-2{fill:#fff} .abfcls-1{fill:none}…" at bounding box center [622, 299] width 1245 height 598
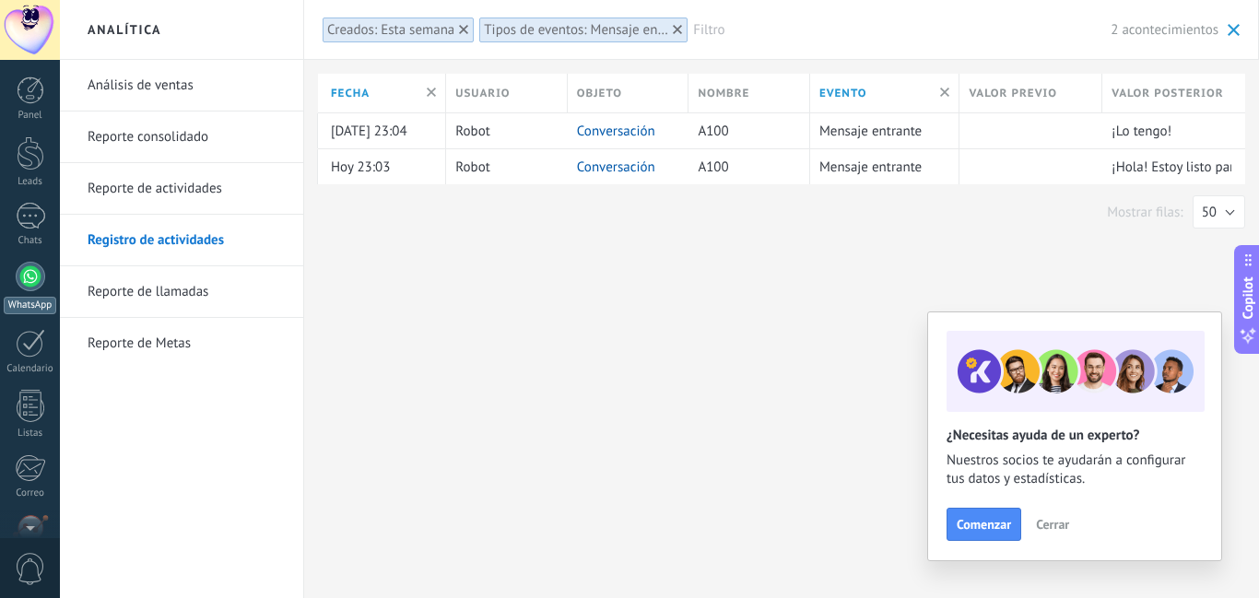
click at [25, 302] on div "WhatsApp" at bounding box center [30, 306] width 53 height 18
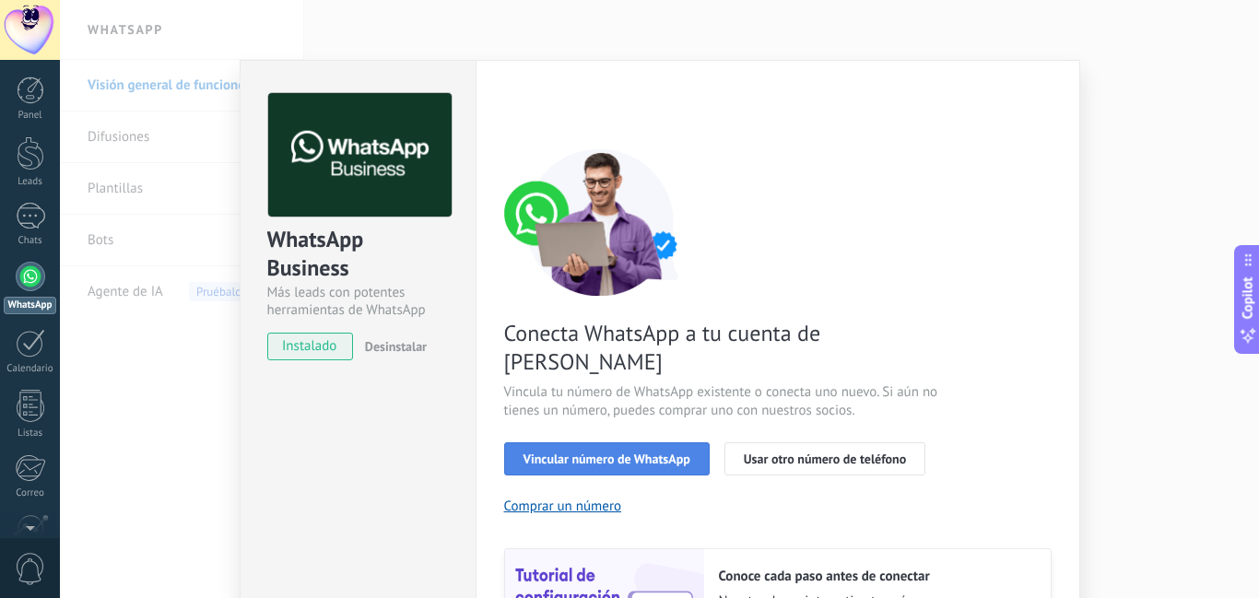
click at [635, 453] on span "Vincular número de WhatsApp" at bounding box center [607, 459] width 167 height 13
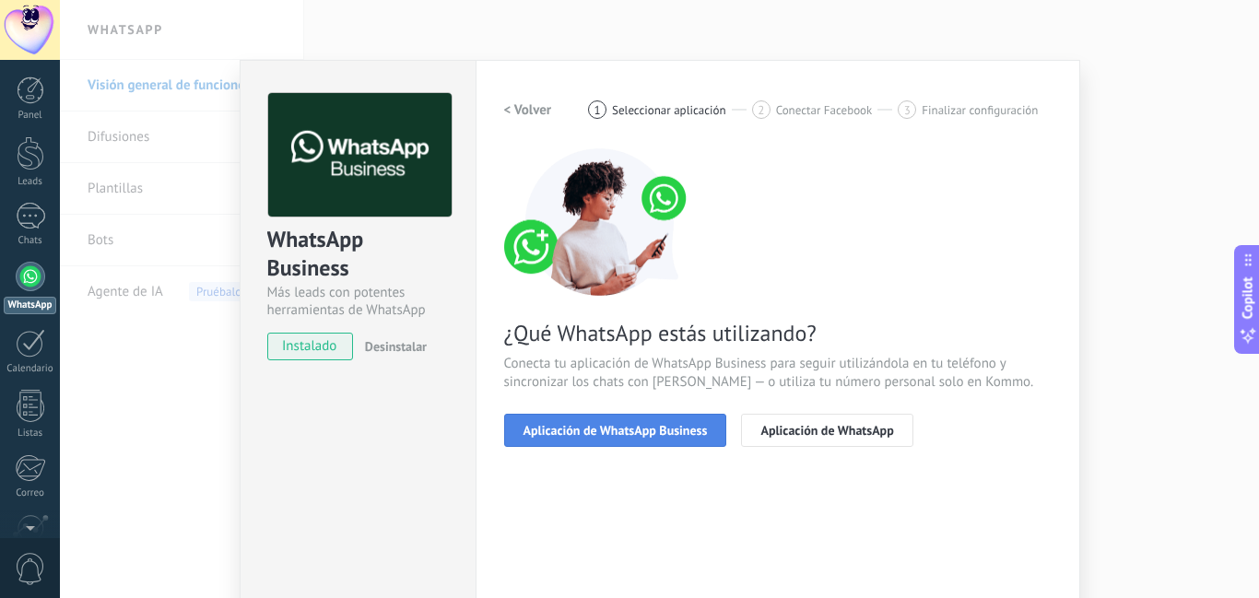
click at [643, 429] on span "Aplicación de WhatsApp Business" at bounding box center [616, 430] width 184 height 13
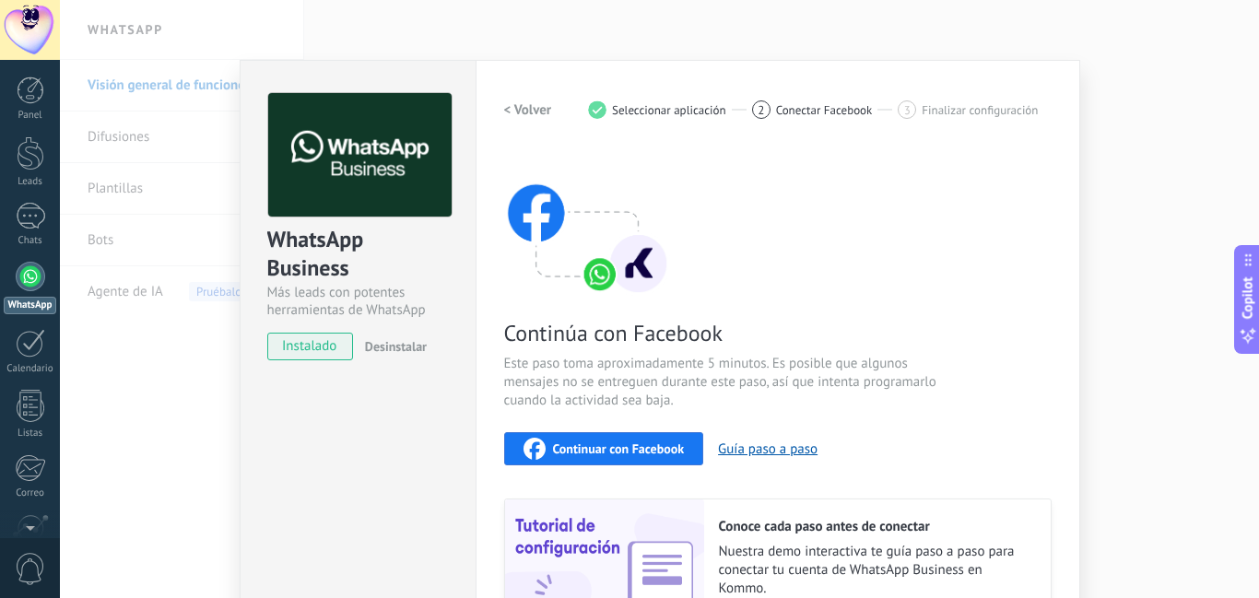
click at [631, 435] on button "Continuar con Facebook" at bounding box center [604, 448] width 200 height 33
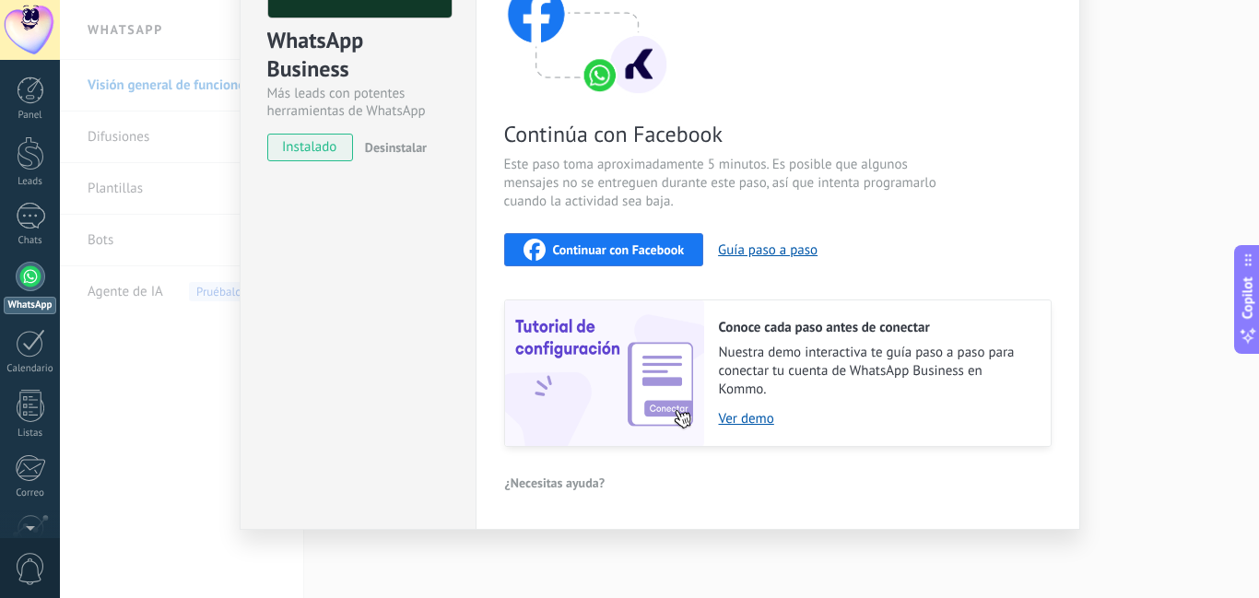
click at [623, 256] on span "Continuar con Facebook" at bounding box center [619, 249] width 132 height 13
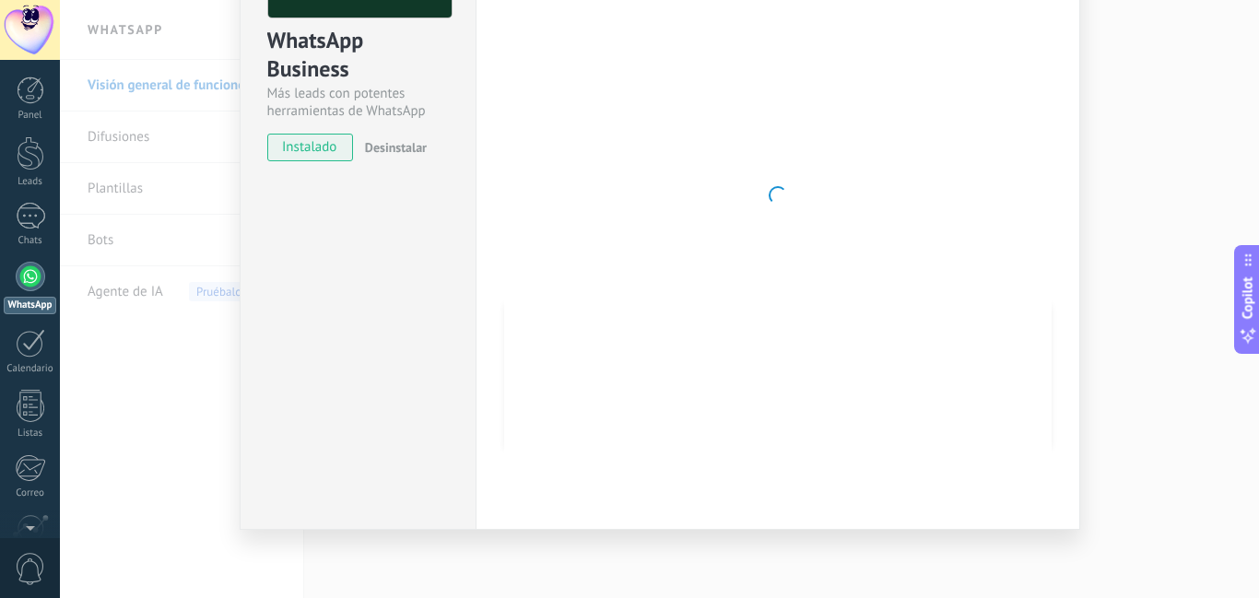
click at [291, 301] on div "WhatsApp Business Más leads con potentes herramientas de WhatsApp instalado Des…" at bounding box center [358, 195] width 236 height 669
click at [387, 219] on div "WhatsApp Business Más leads con potentes herramientas de WhatsApp instalado Des…" at bounding box center [358, 195] width 236 height 669
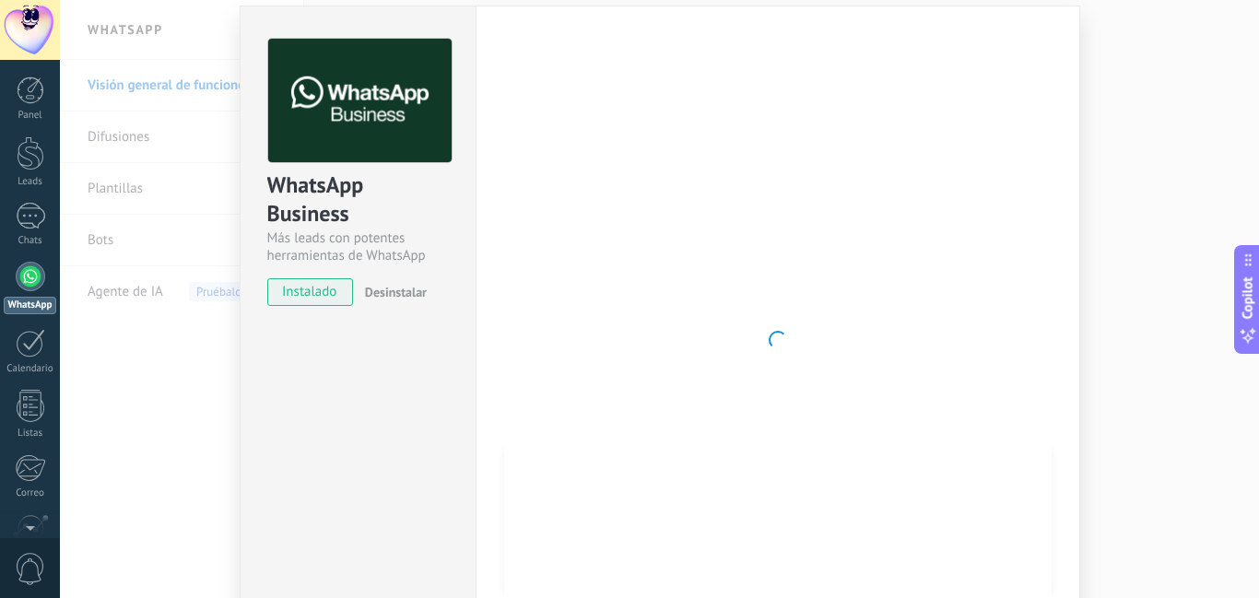
scroll to position [0, 0]
